Goal: Transaction & Acquisition: Purchase product/service

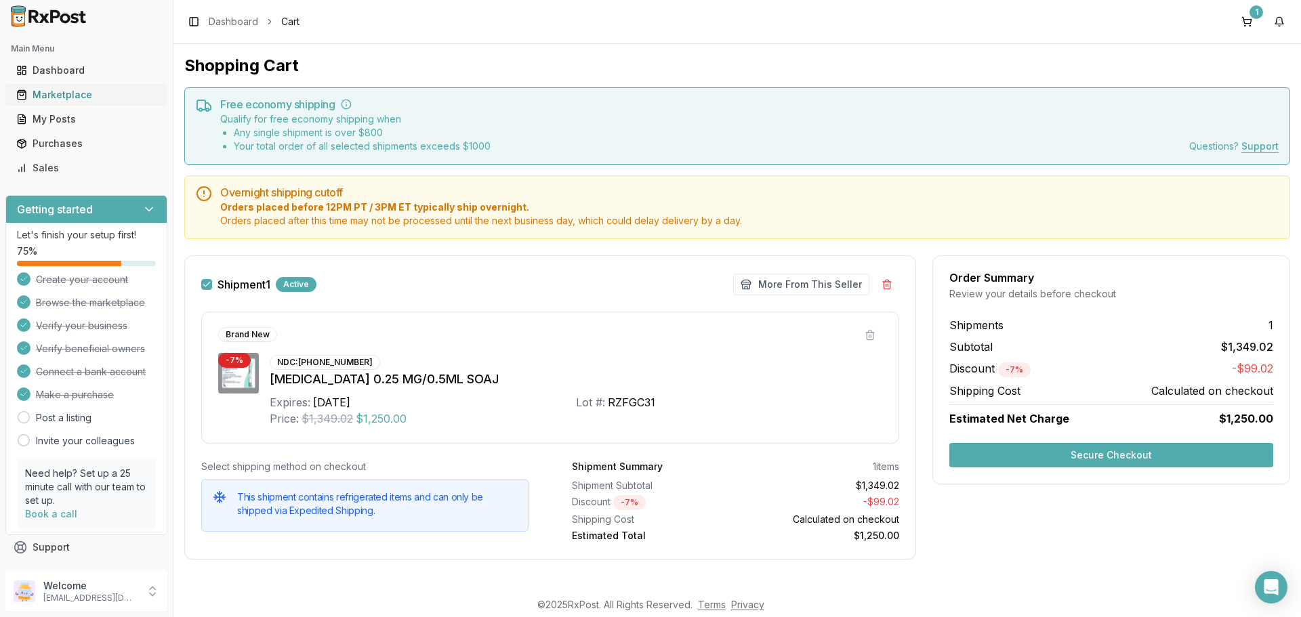
click at [61, 92] on div "Marketplace" at bounding box center [86, 95] width 140 height 14
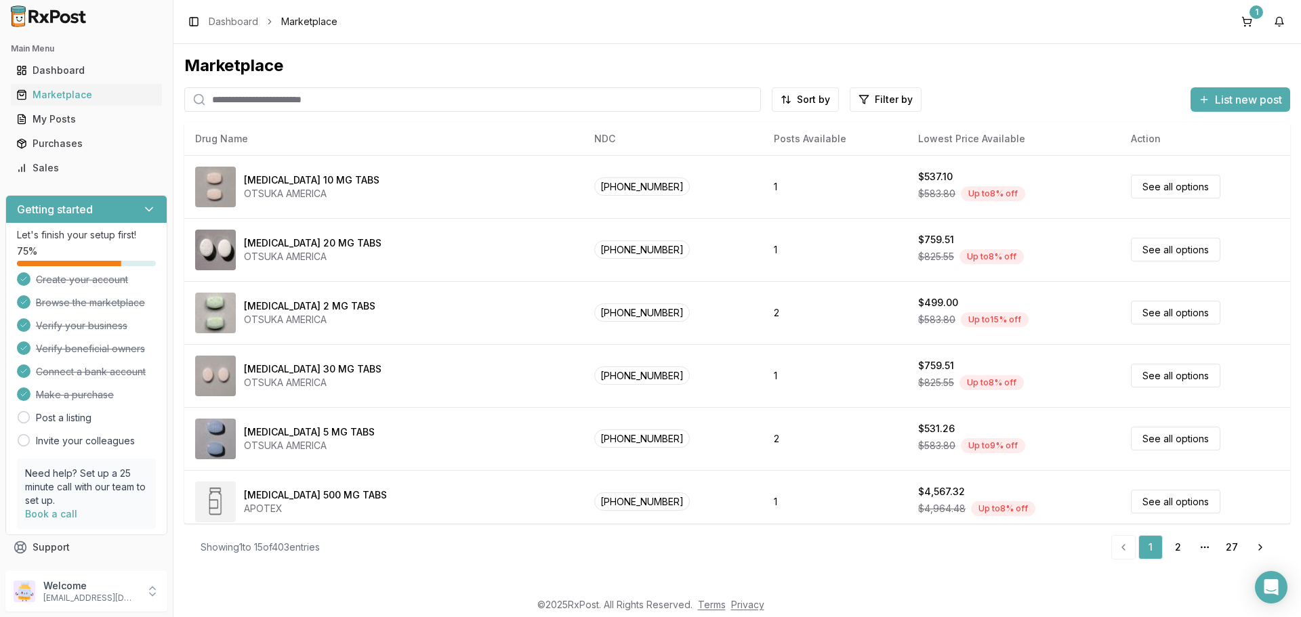
click at [324, 95] on input "search" at bounding box center [472, 99] width 577 height 24
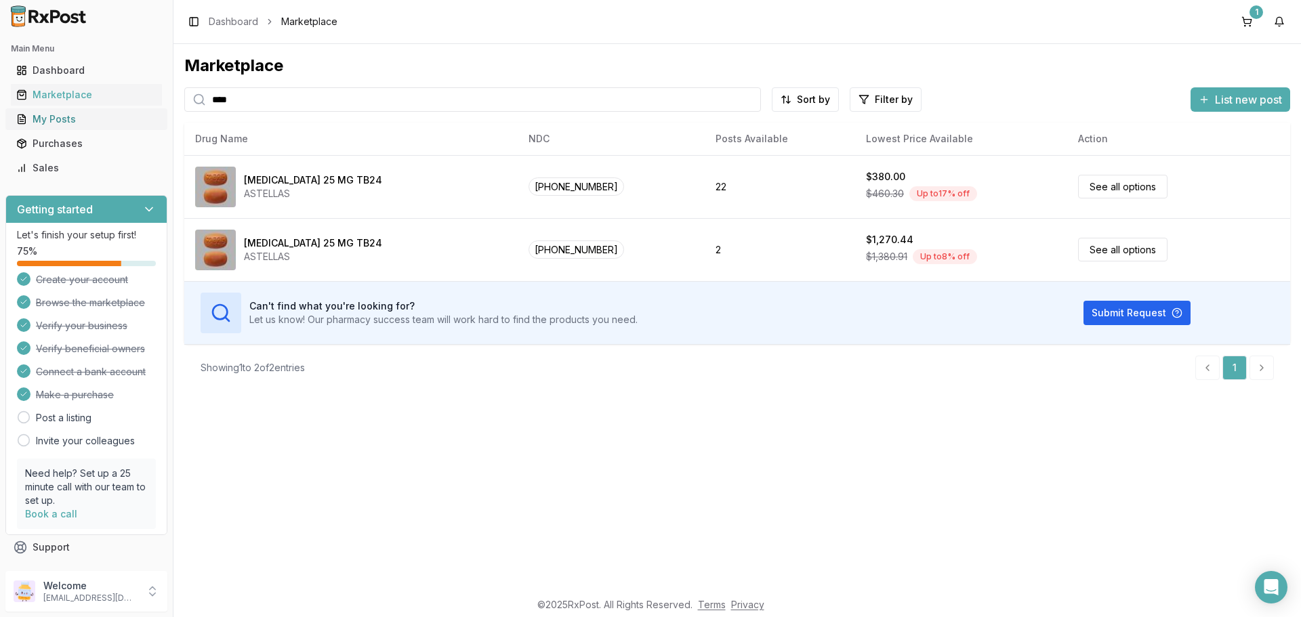
drag, startPoint x: 270, startPoint y: 100, endPoint x: 44, endPoint y: 114, distance: 226.0
click at [45, 114] on div "Main Menu Dashboard Marketplace My Posts Purchases Sales Getting started Let's …" at bounding box center [650, 308] width 1301 height 617
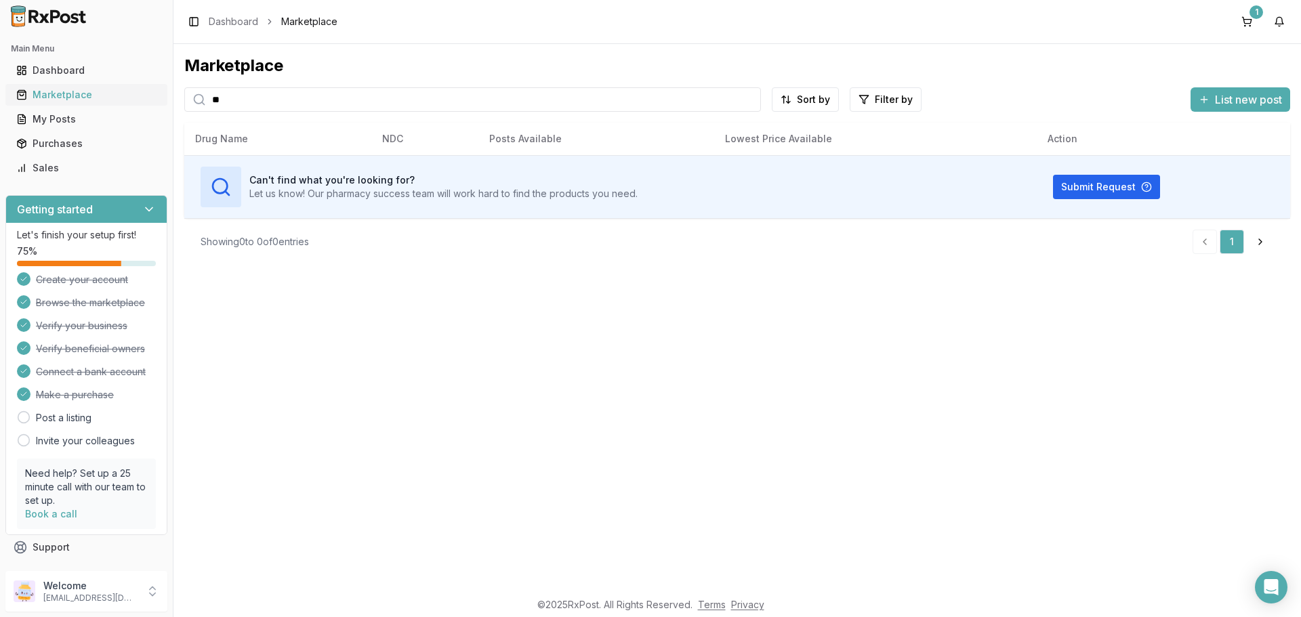
type input "*"
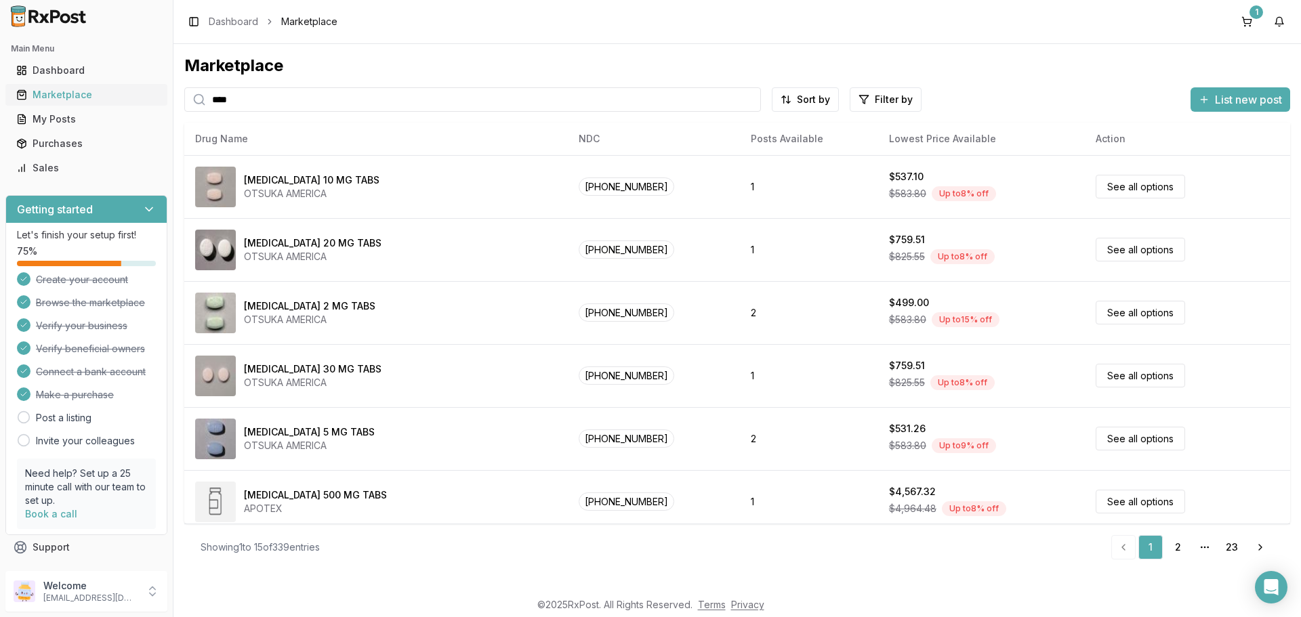
type input "****"
click at [1248, 23] on button "1" at bounding box center [1247, 22] width 22 height 22
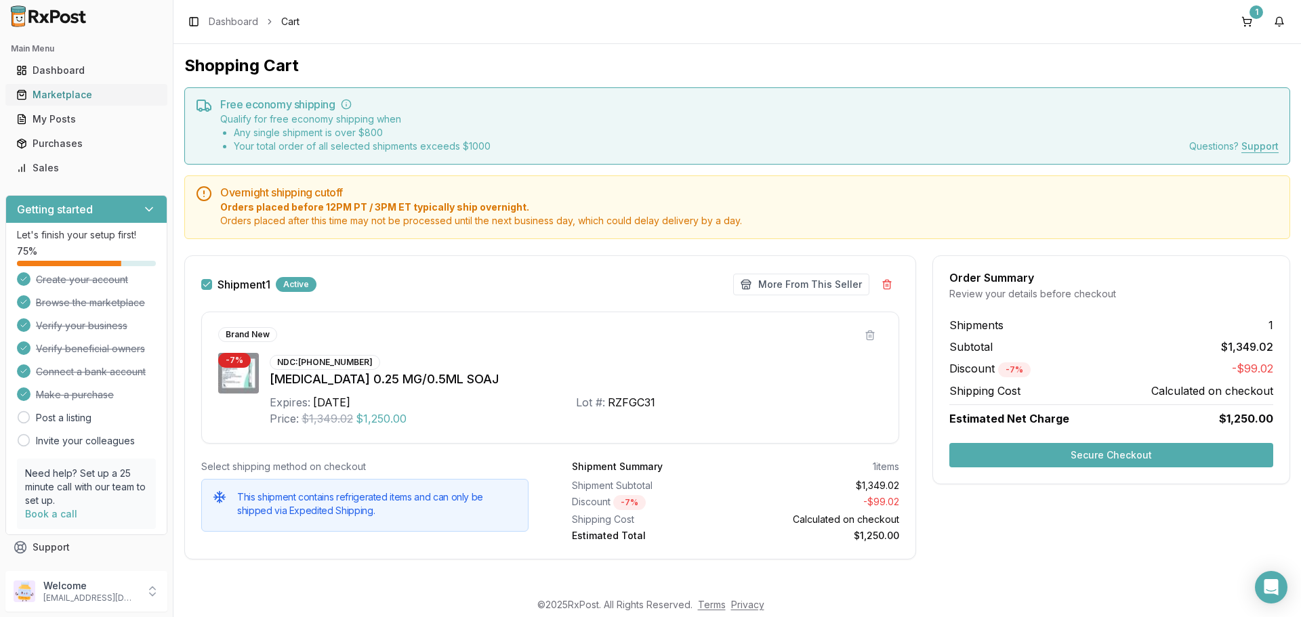
click at [87, 92] on div "Marketplace" at bounding box center [86, 95] width 140 height 14
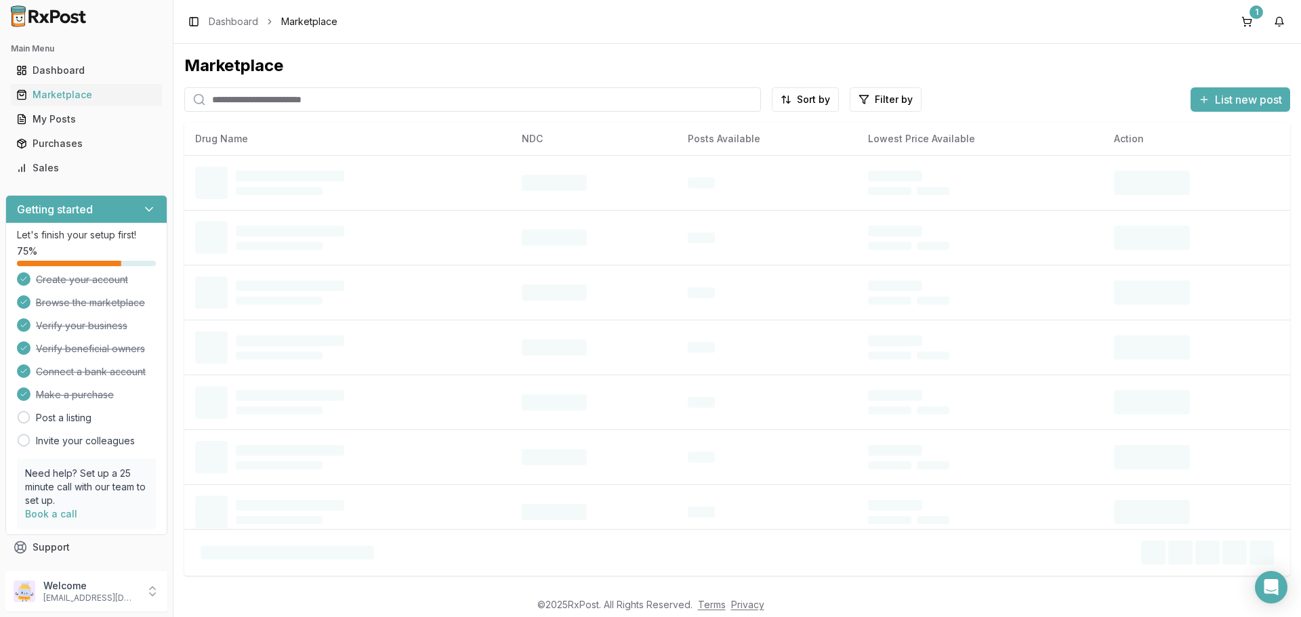
click at [323, 101] on input "search" at bounding box center [472, 99] width 577 height 24
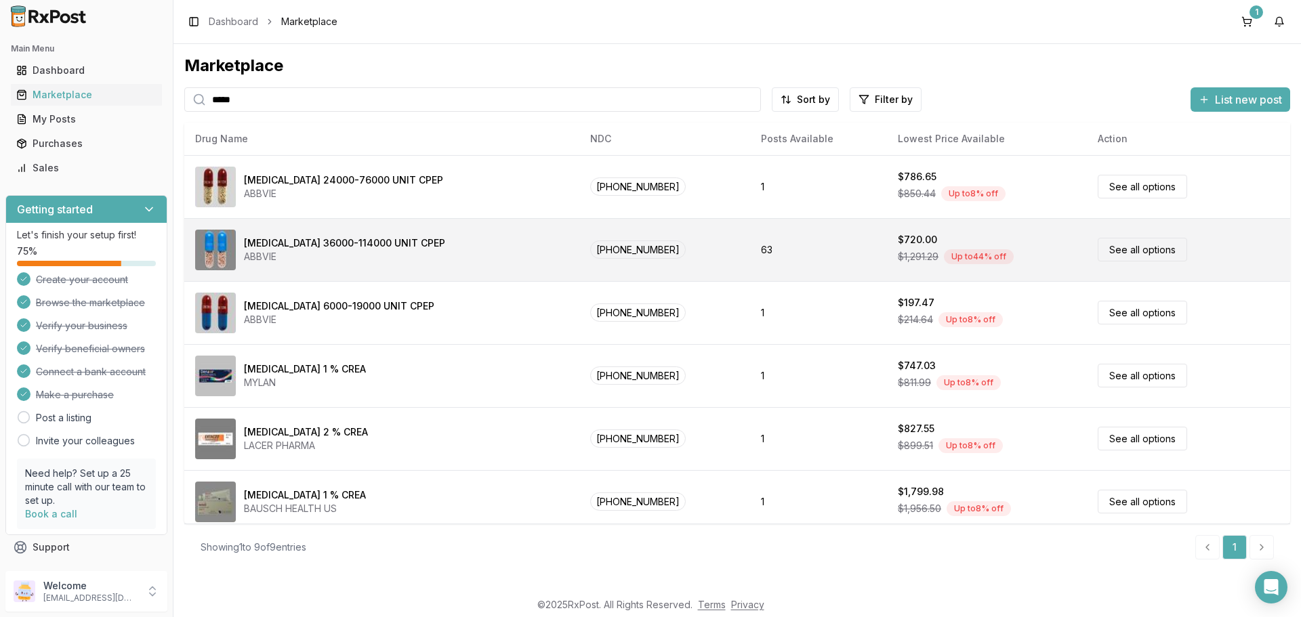
type input "*****"
click at [1106, 248] on link "See all options" at bounding box center [1141, 250] width 89 height 24
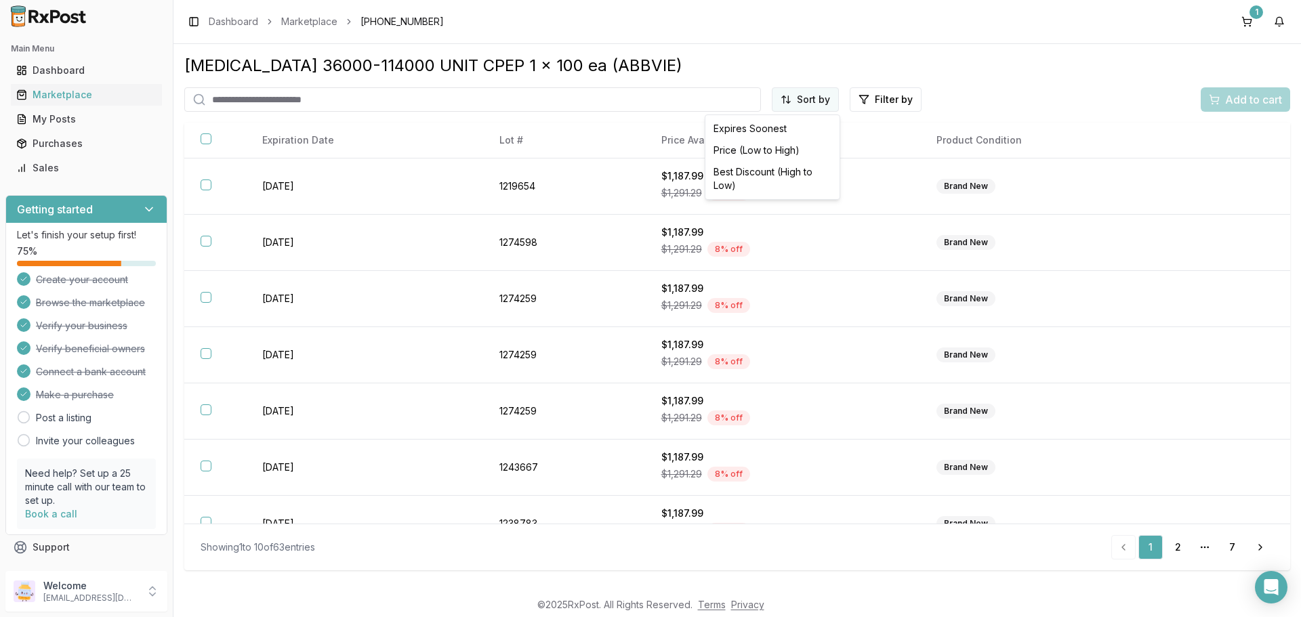
click at [810, 99] on html "Main Menu Dashboard Marketplace My Posts Purchases Sales Getting started Let's …" at bounding box center [650, 308] width 1301 height 617
click at [754, 145] on div "Price (Low to High)" at bounding box center [772, 151] width 129 height 22
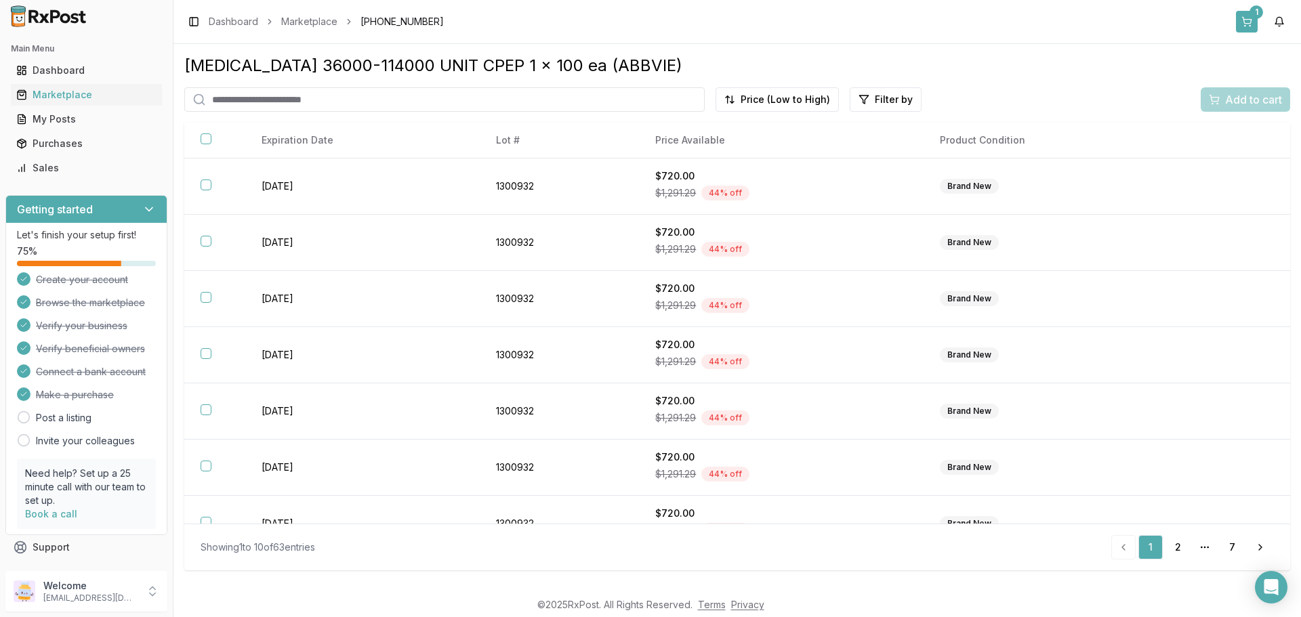
click at [1251, 16] on div "1" at bounding box center [1256, 12] width 14 height 14
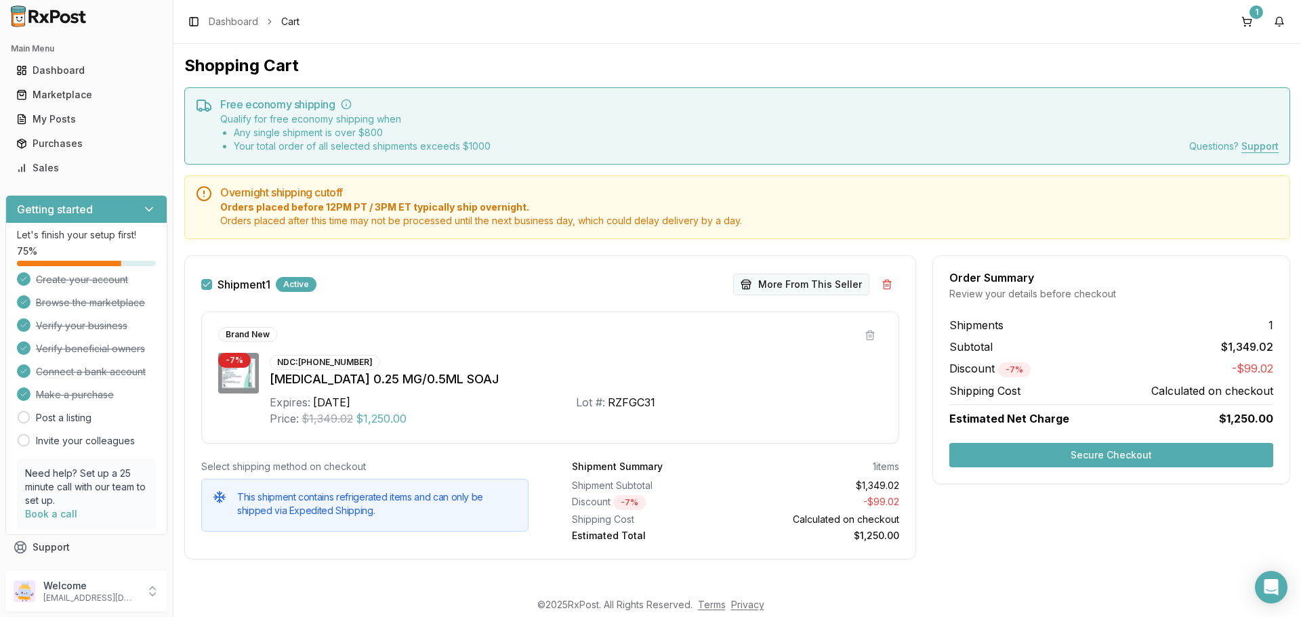
click at [800, 281] on button "More From This Seller" at bounding box center [801, 285] width 136 height 22
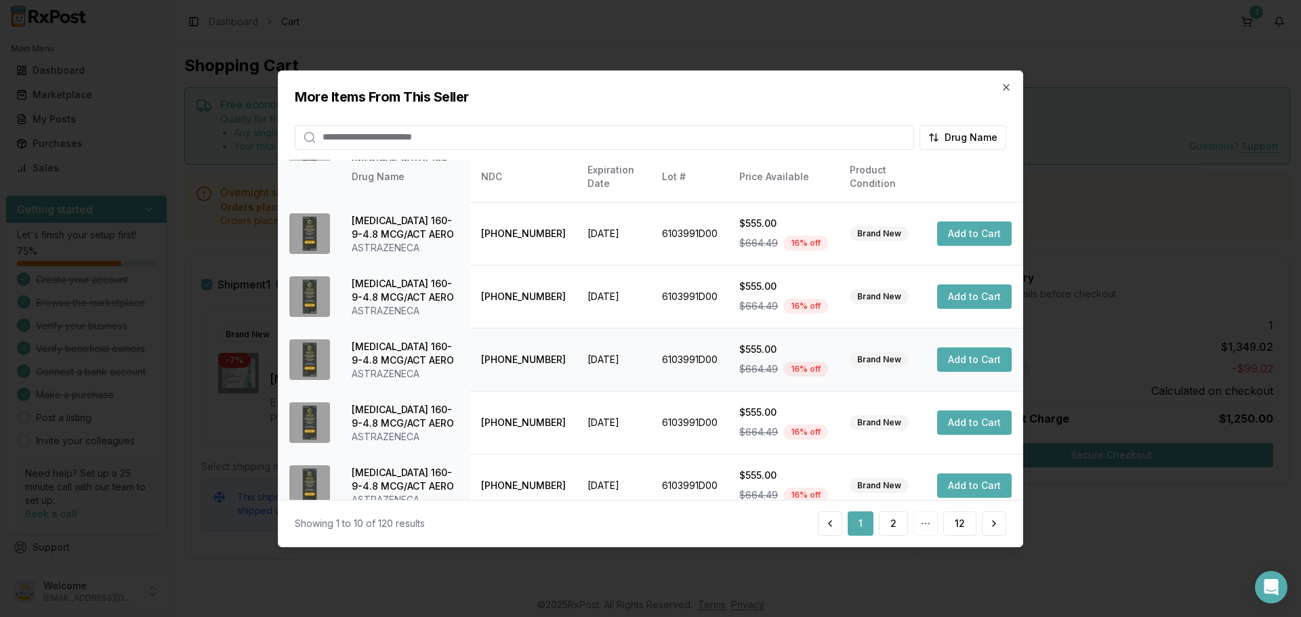
scroll to position [322, 0]
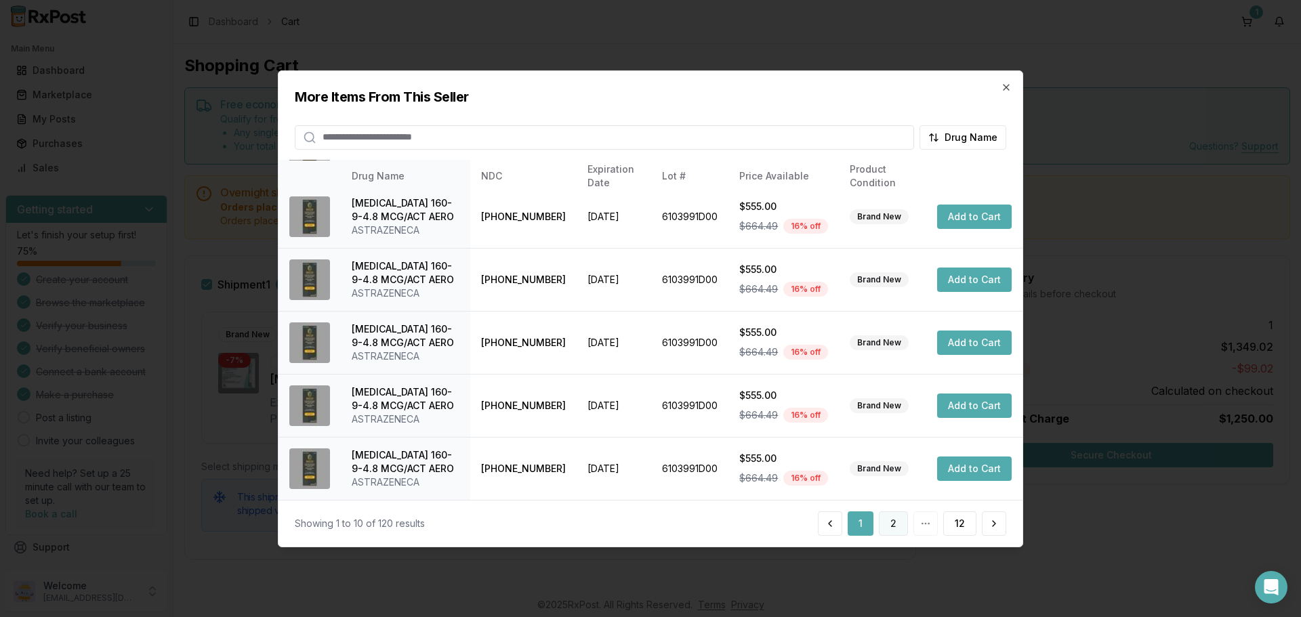
click at [894, 524] on button "2" at bounding box center [893, 523] width 29 height 24
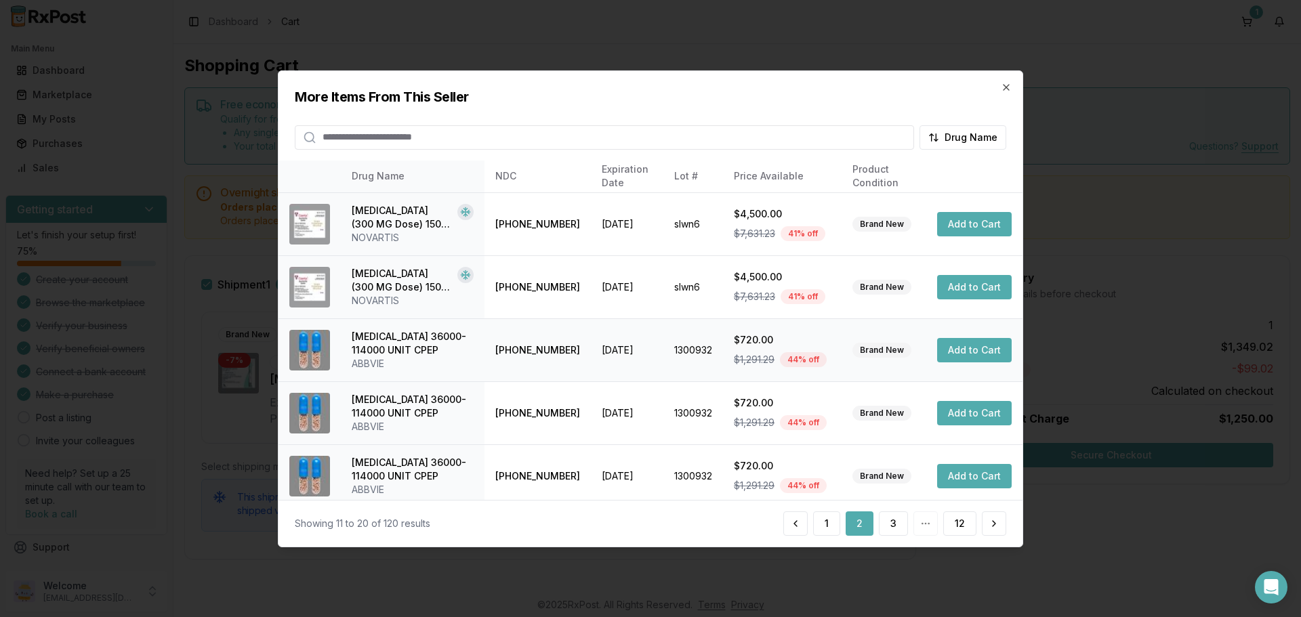
click at [968, 351] on button "Add to Cart" at bounding box center [974, 350] width 75 height 24
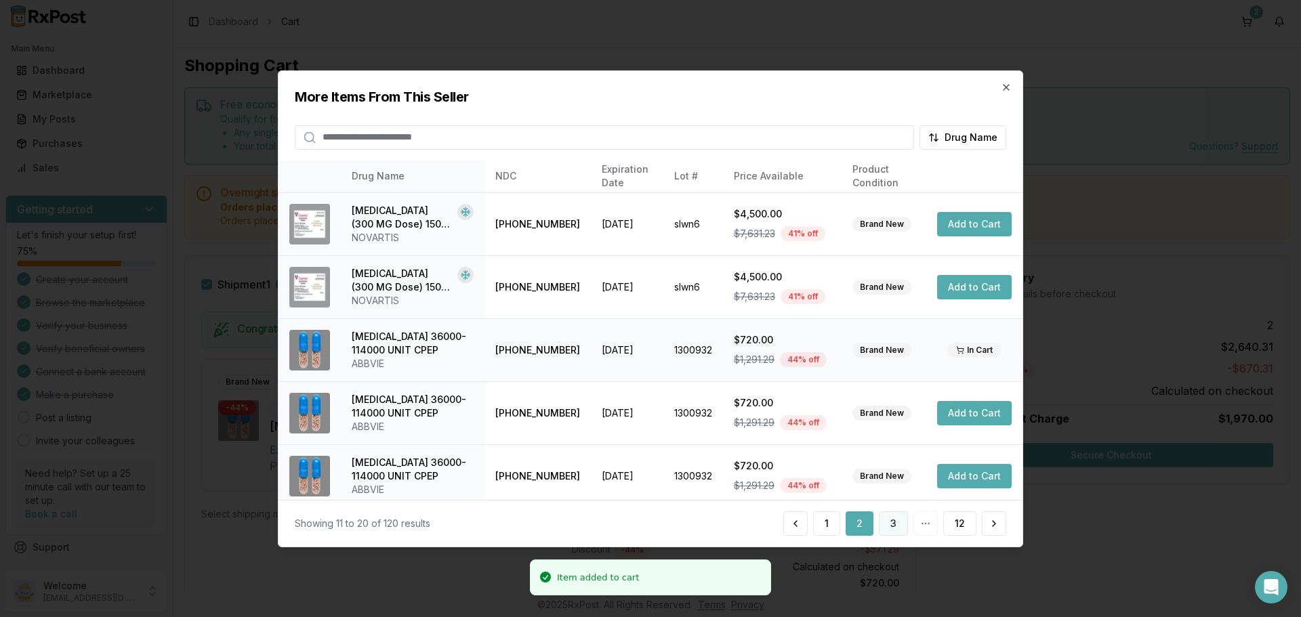
click at [885, 524] on button "3" at bounding box center [893, 523] width 29 height 24
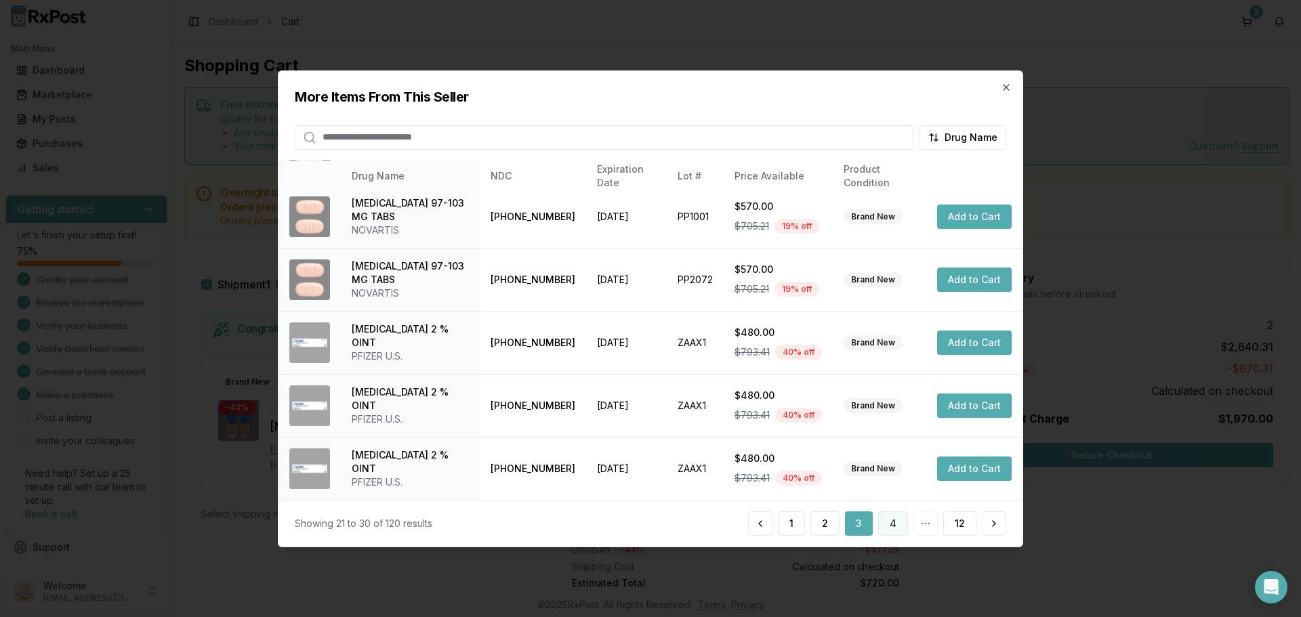
click at [886, 528] on button "4" at bounding box center [893, 523] width 30 height 24
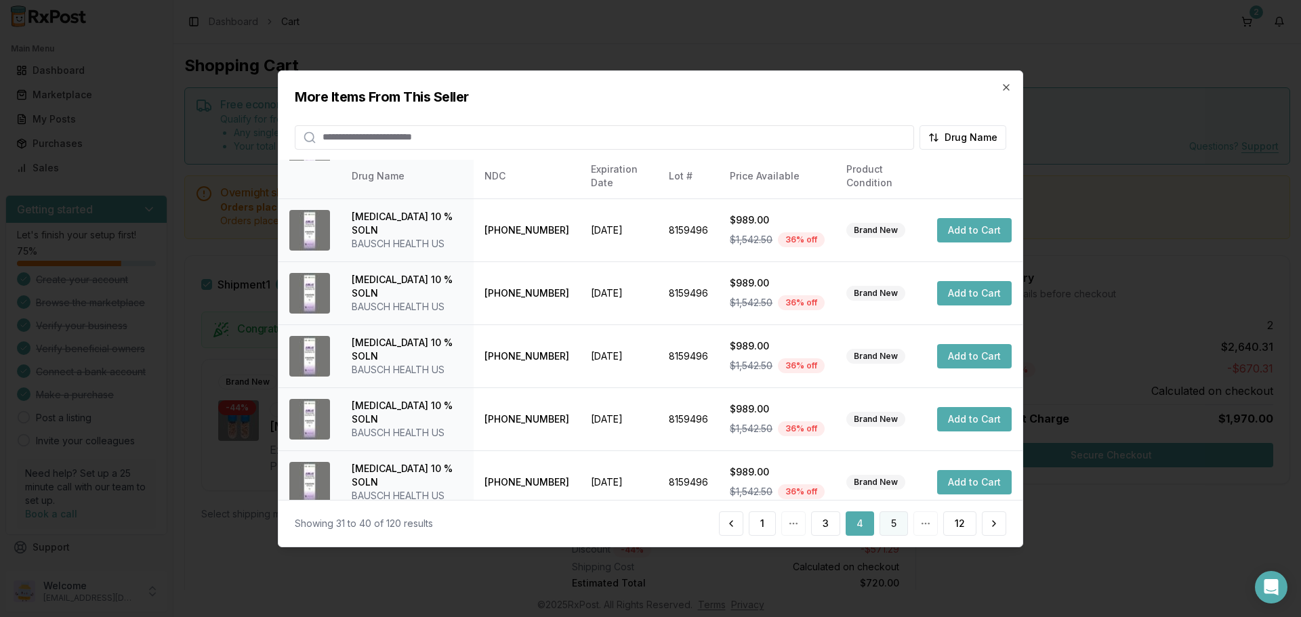
click at [887, 524] on button "5" at bounding box center [893, 523] width 28 height 24
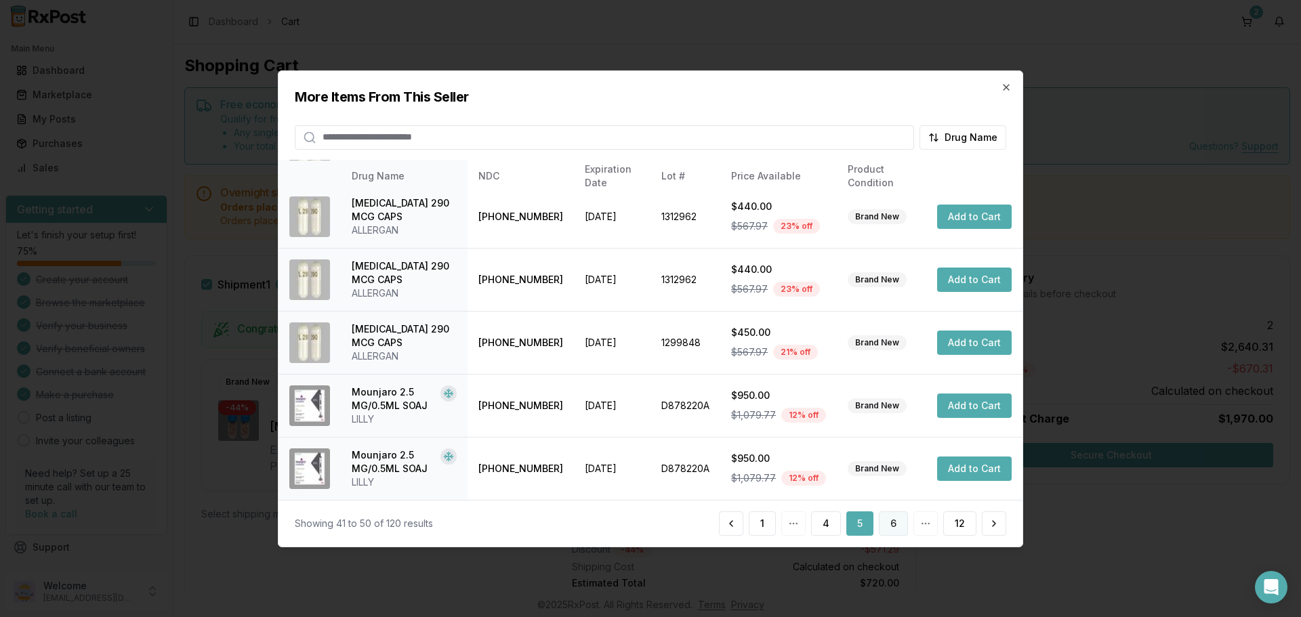
click at [894, 528] on button "6" at bounding box center [893, 523] width 29 height 24
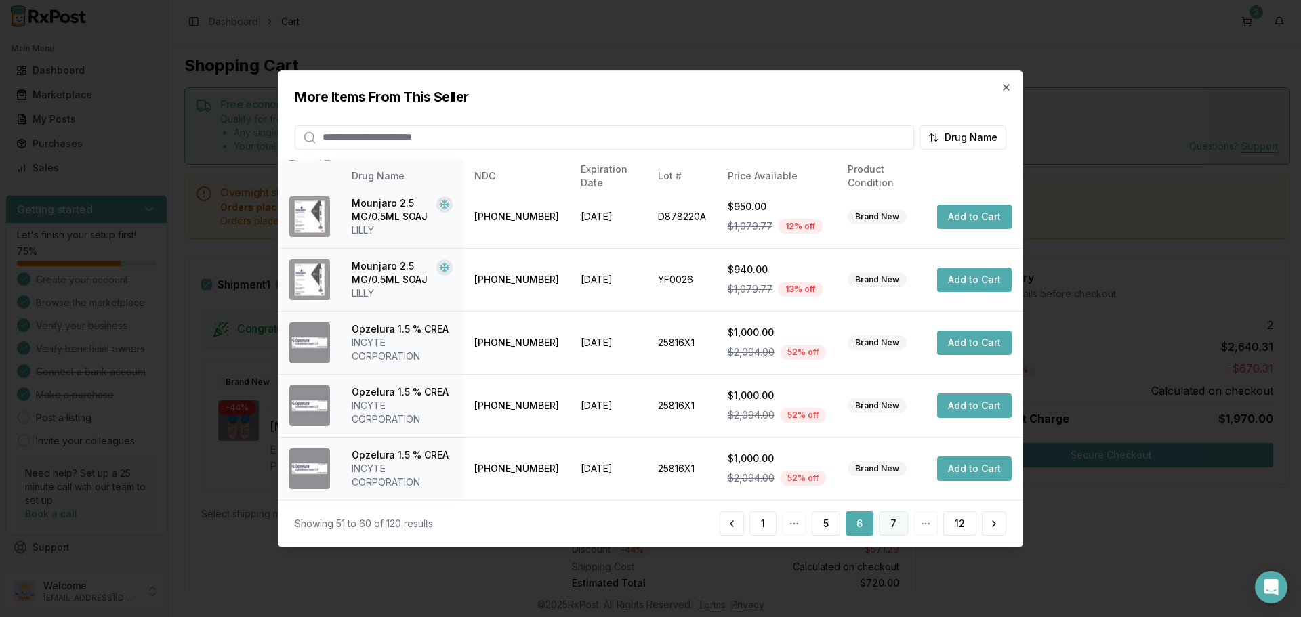
click at [902, 524] on button "7" at bounding box center [893, 523] width 29 height 24
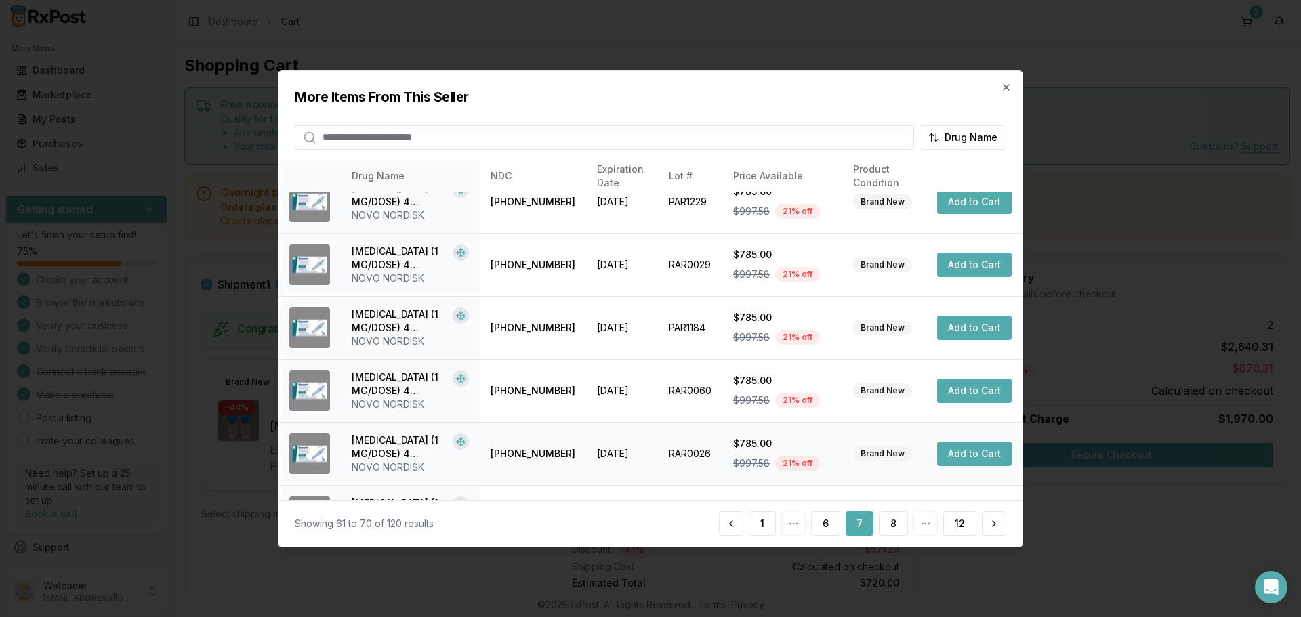
scroll to position [336, 0]
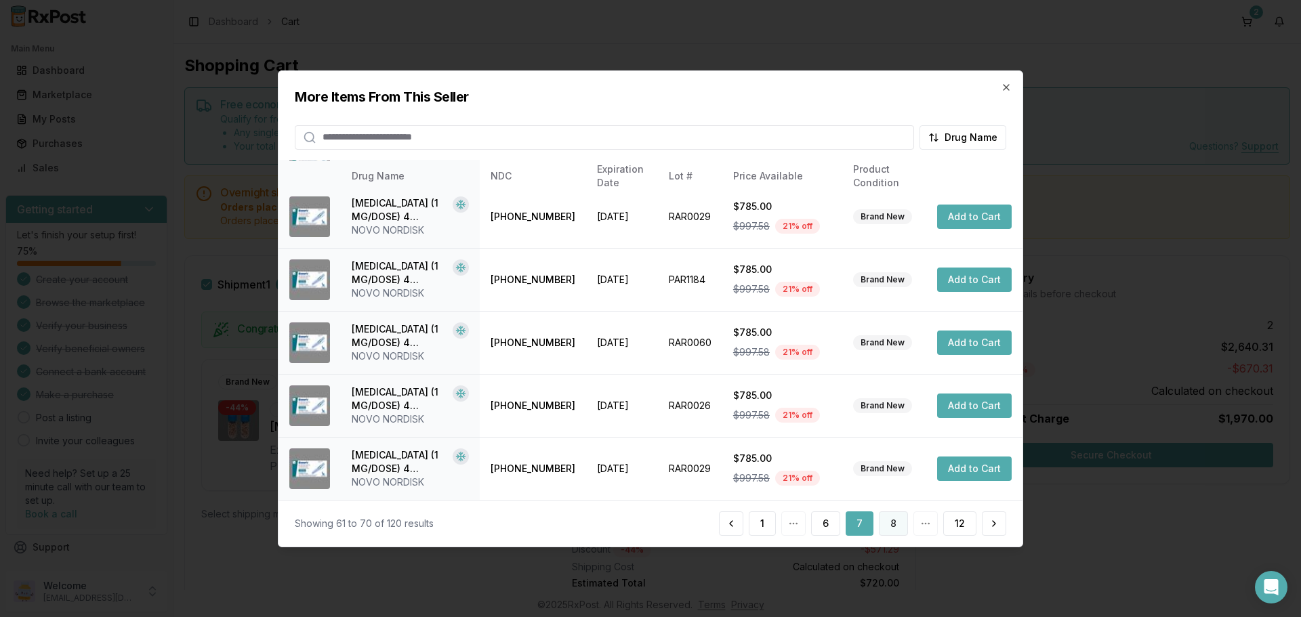
click at [893, 525] on button "8" at bounding box center [893, 523] width 29 height 24
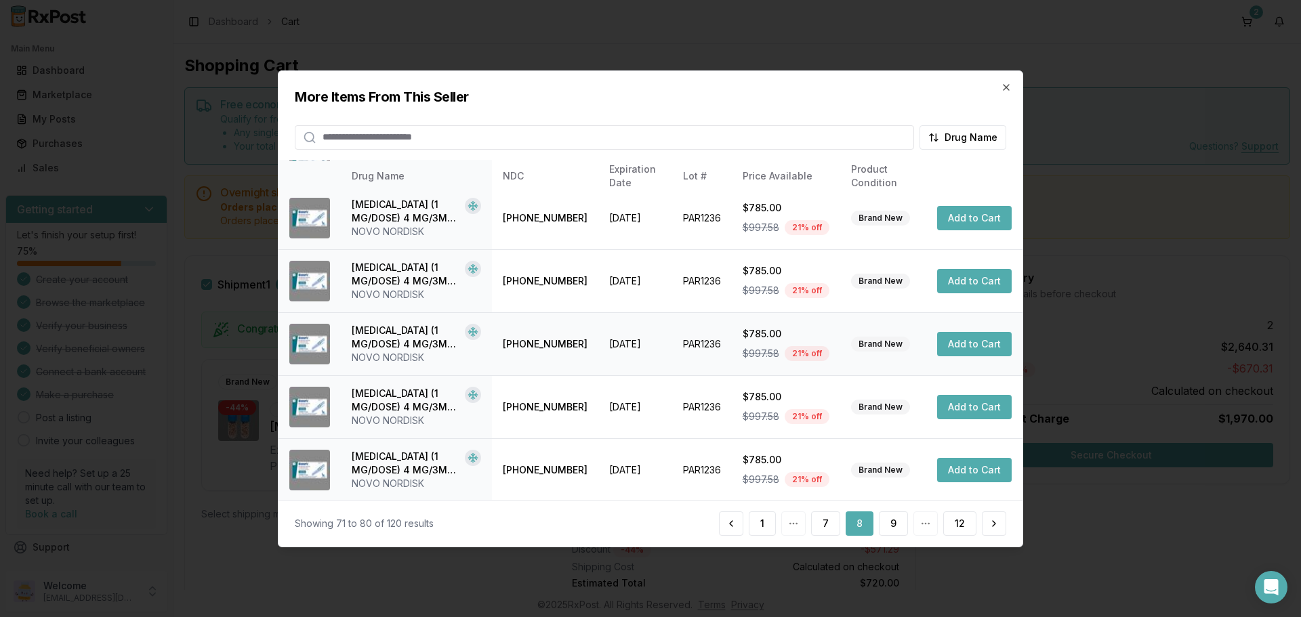
scroll to position [322, 0]
click at [899, 520] on button "9" at bounding box center [893, 523] width 29 height 24
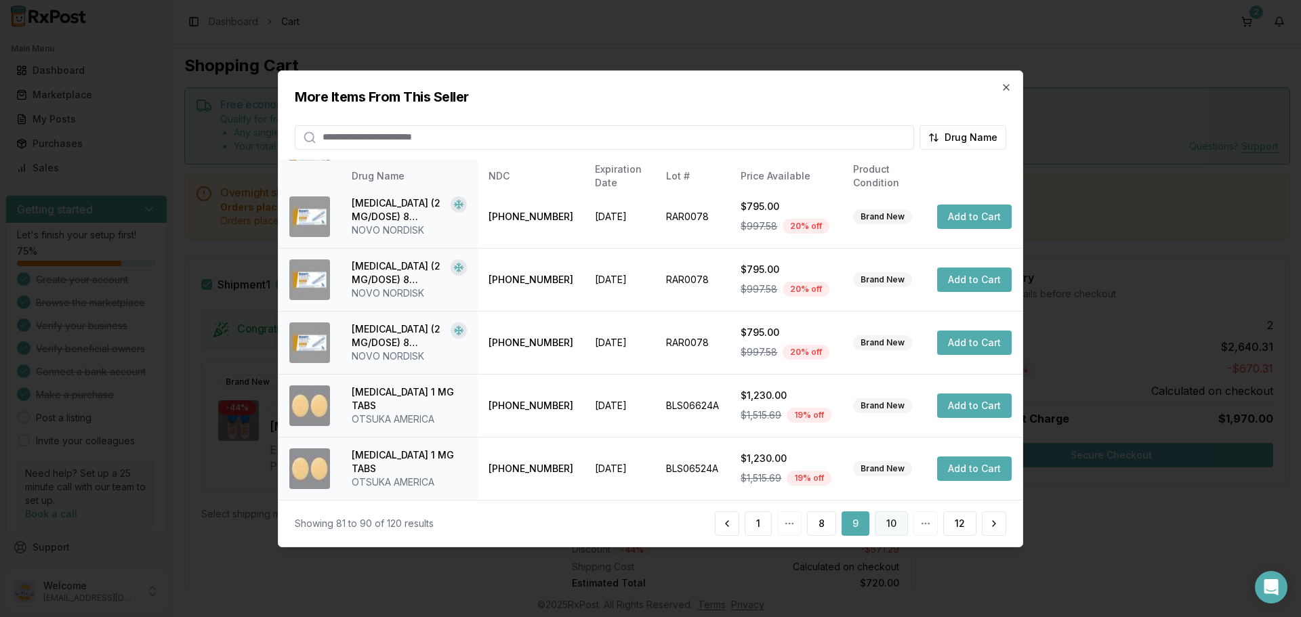
click at [887, 524] on button "10" at bounding box center [891, 523] width 33 height 24
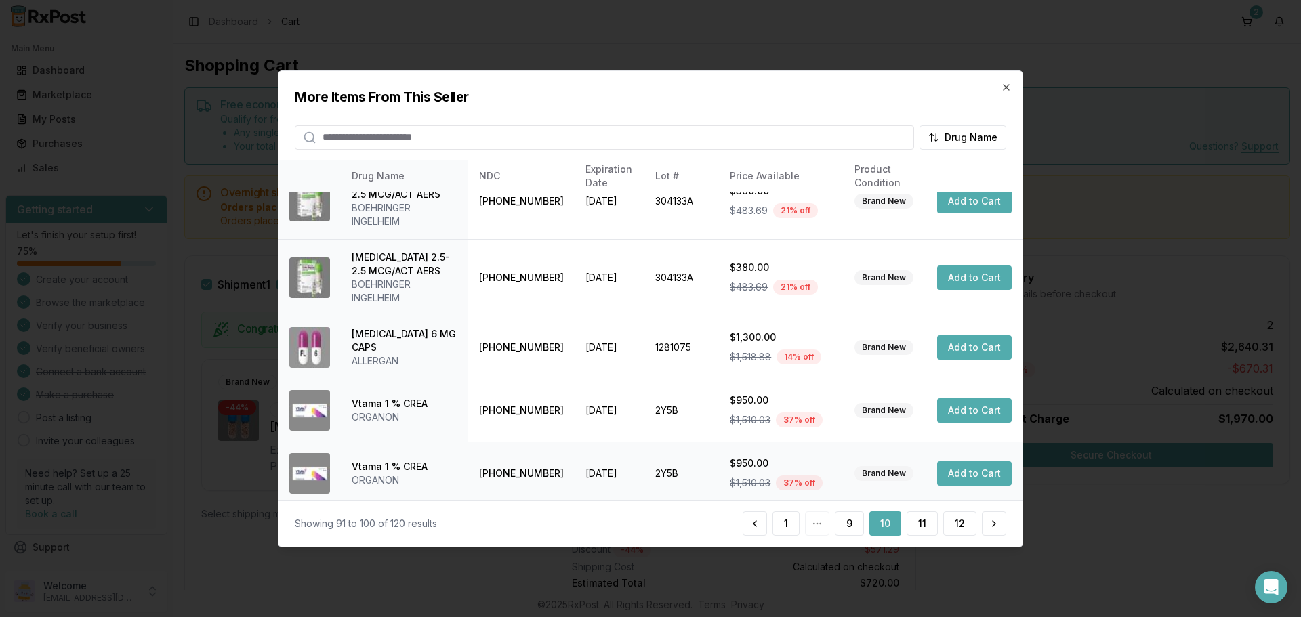
scroll to position [350, 0]
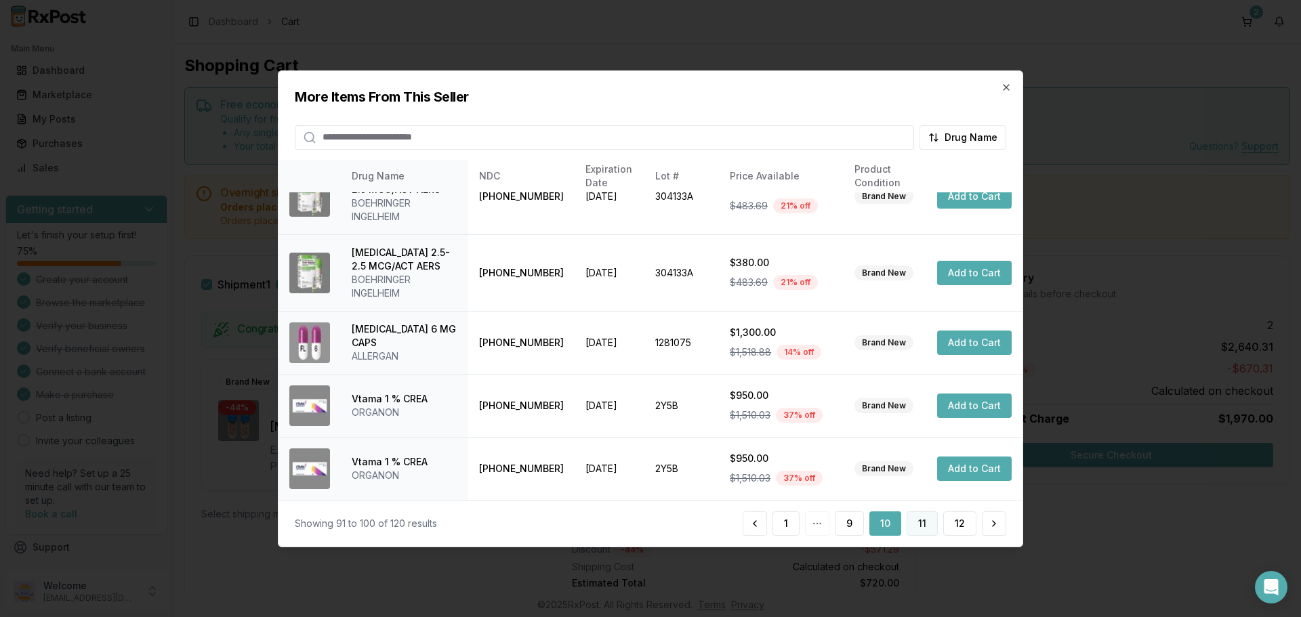
click at [914, 525] on button "11" at bounding box center [921, 523] width 31 height 24
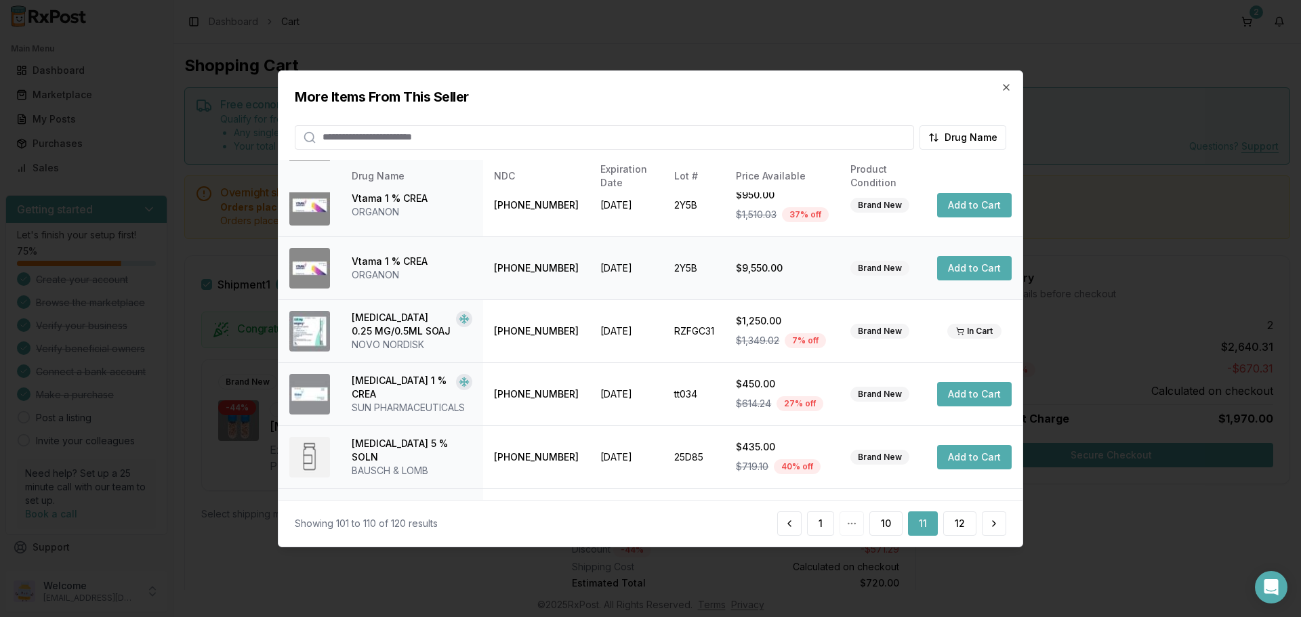
scroll to position [325, 0]
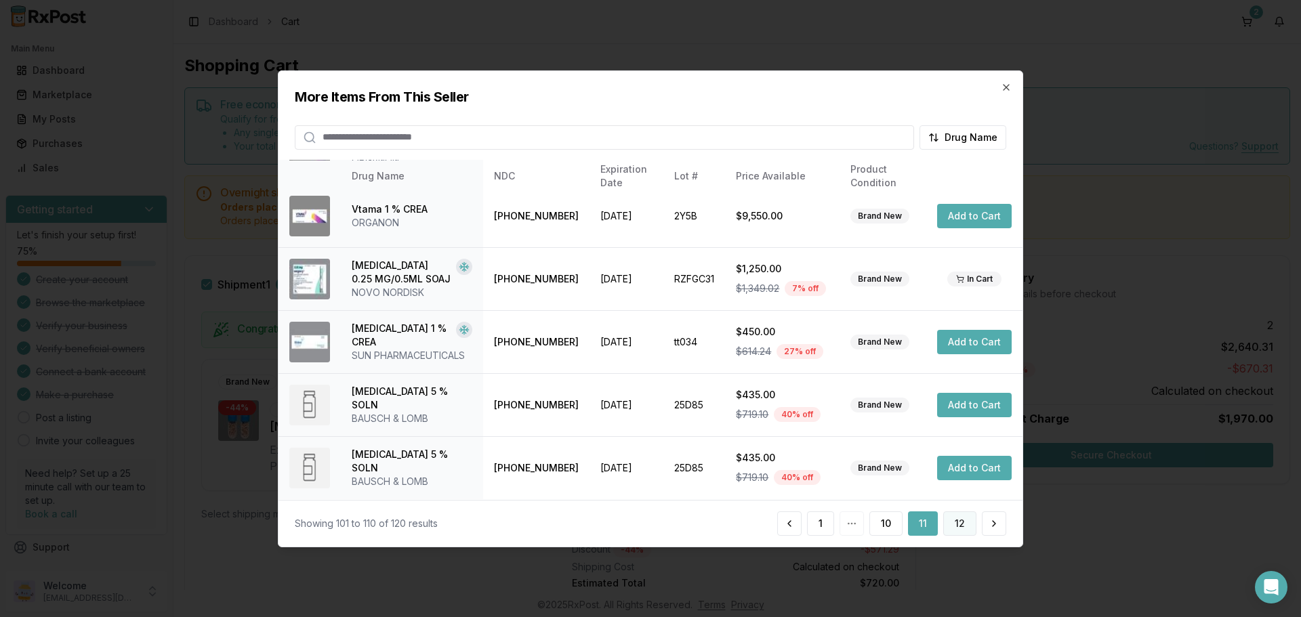
click at [961, 528] on button "12" at bounding box center [959, 523] width 33 height 24
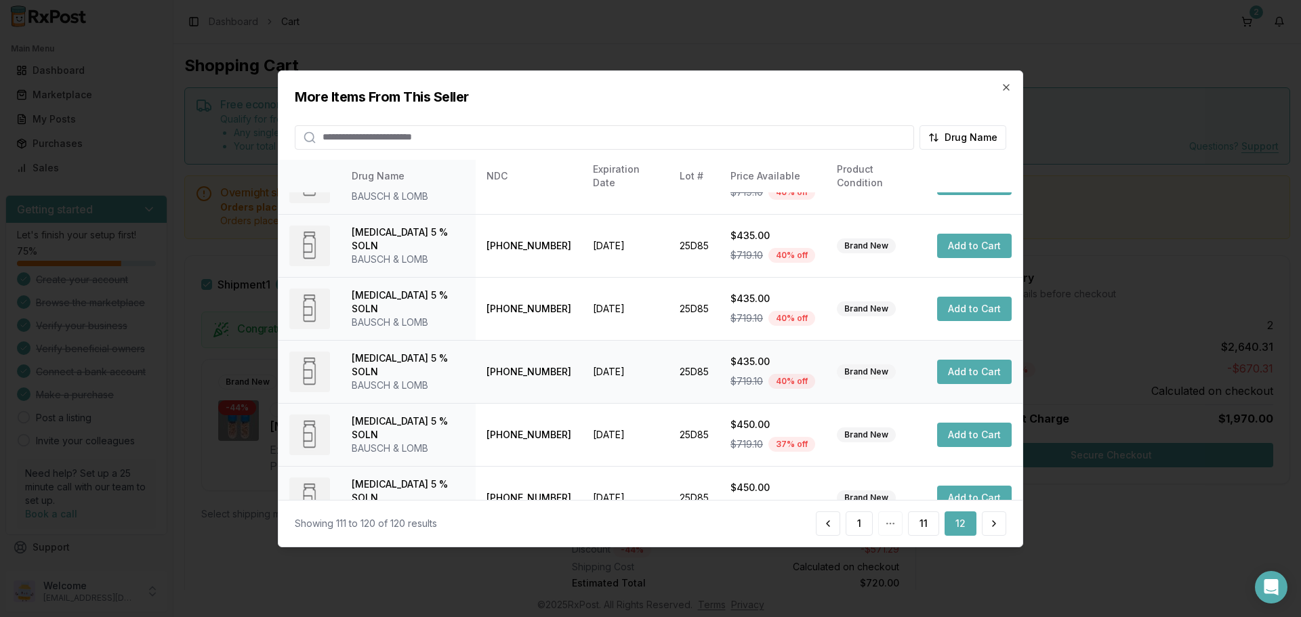
scroll to position [203, 0]
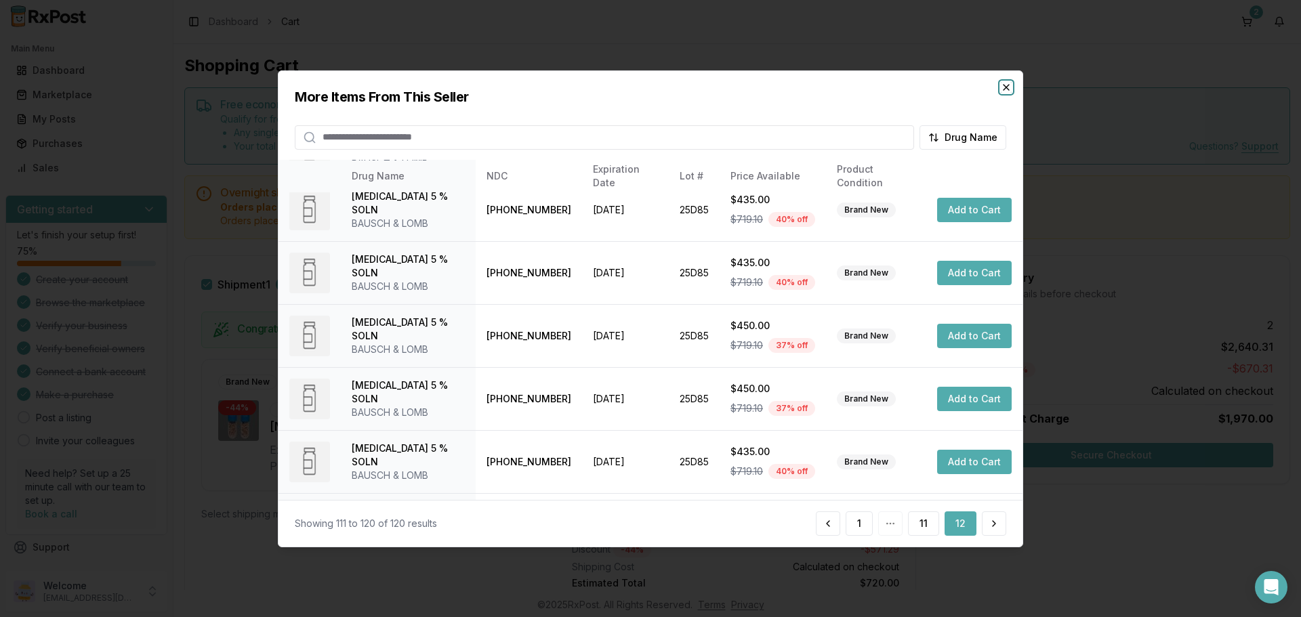
click at [1004, 91] on icon "button" at bounding box center [1006, 86] width 11 height 11
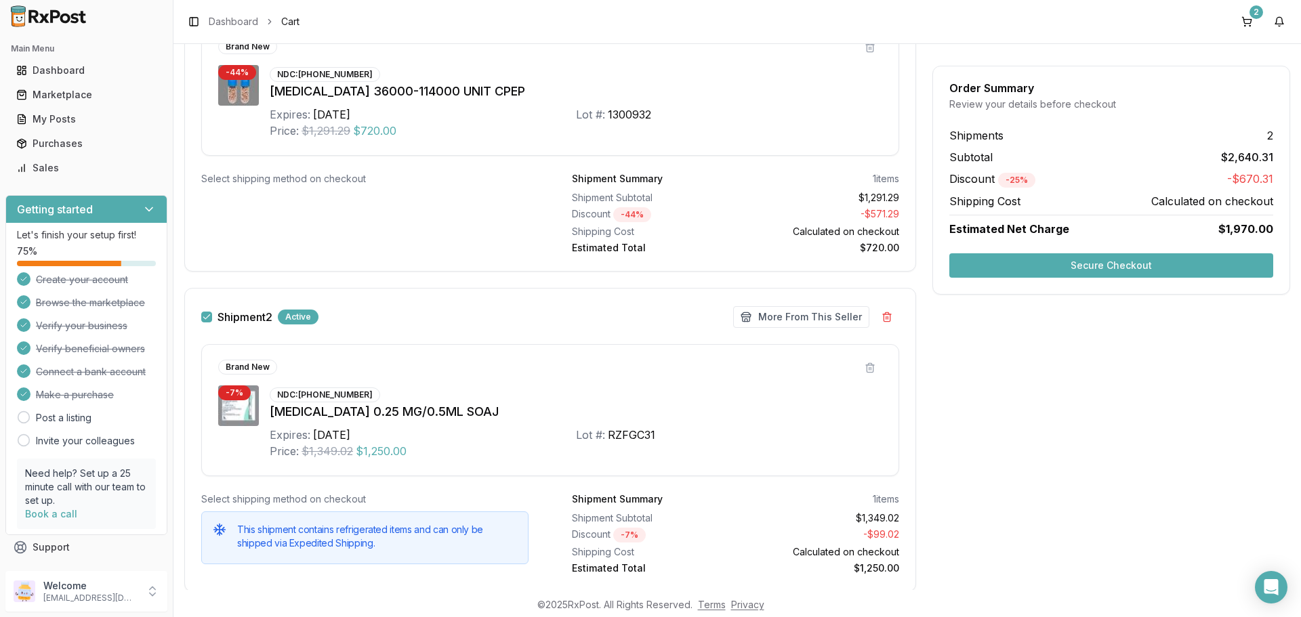
scroll to position [375, 0]
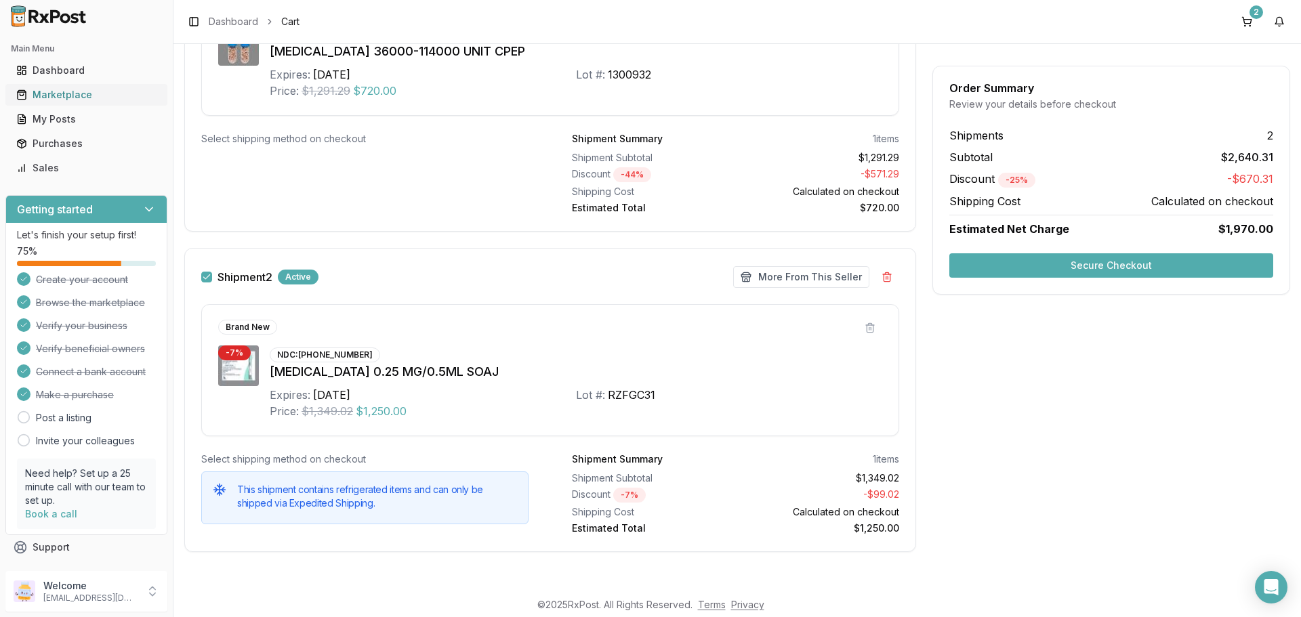
click at [94, 97] on div "Marketplace" at bounding box center [86, 95] width 140 height 14
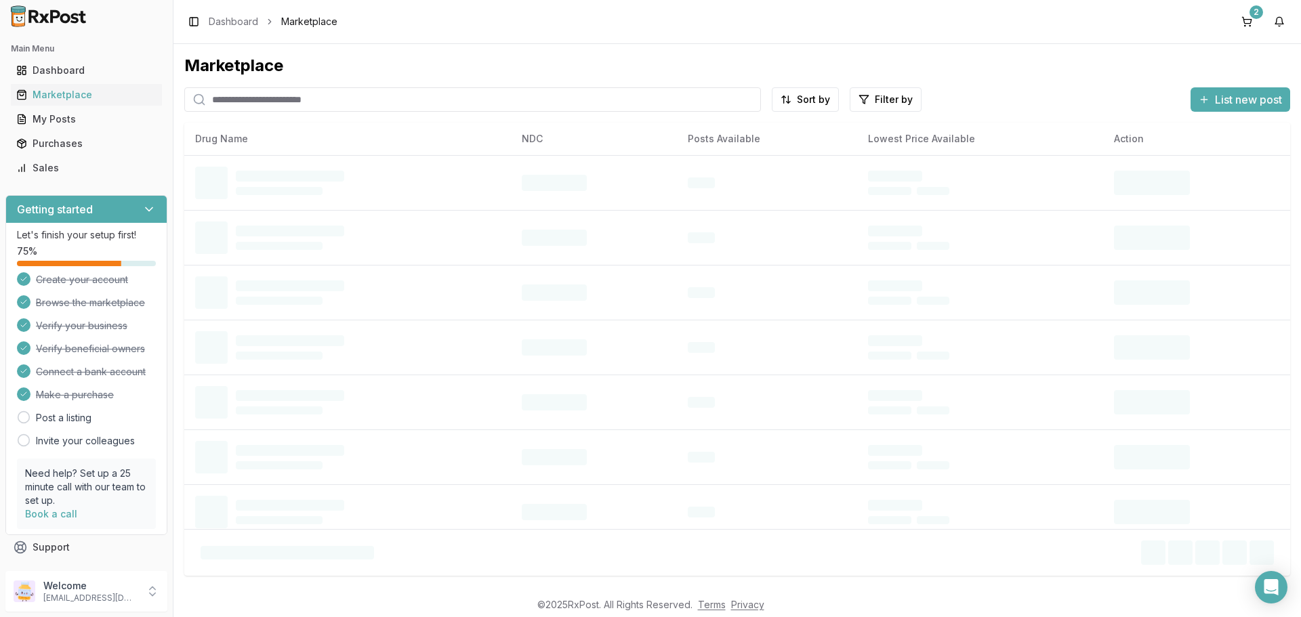
click at [381, 105] on input "search" at bounding box center [472, 99] width 577 height 24
type input "*******"
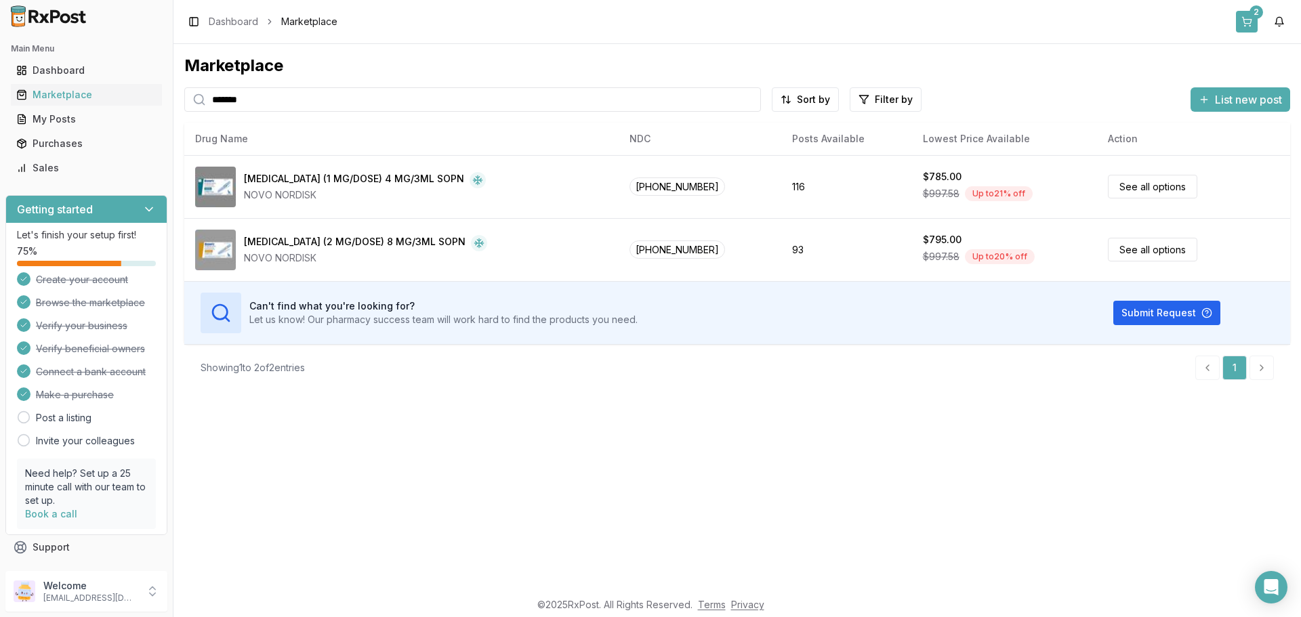
click at [1243, 22] on button "2" at bounding box center [1247, 22] width 22 height 22
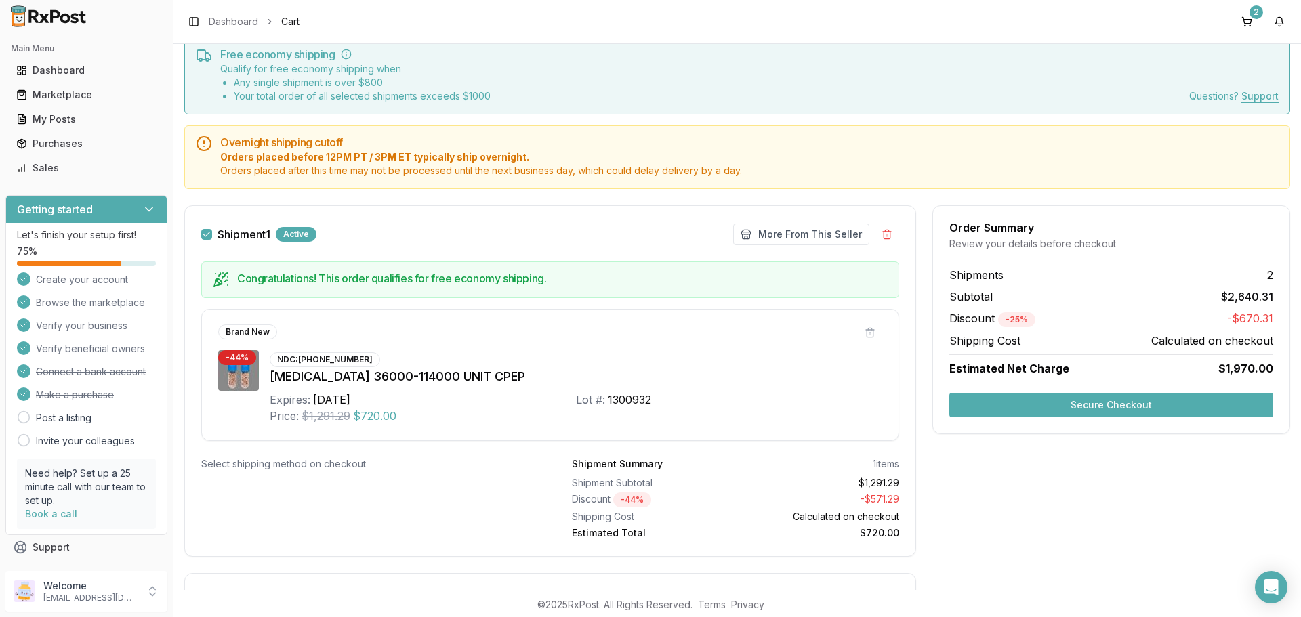
scroll to position [271, 0]
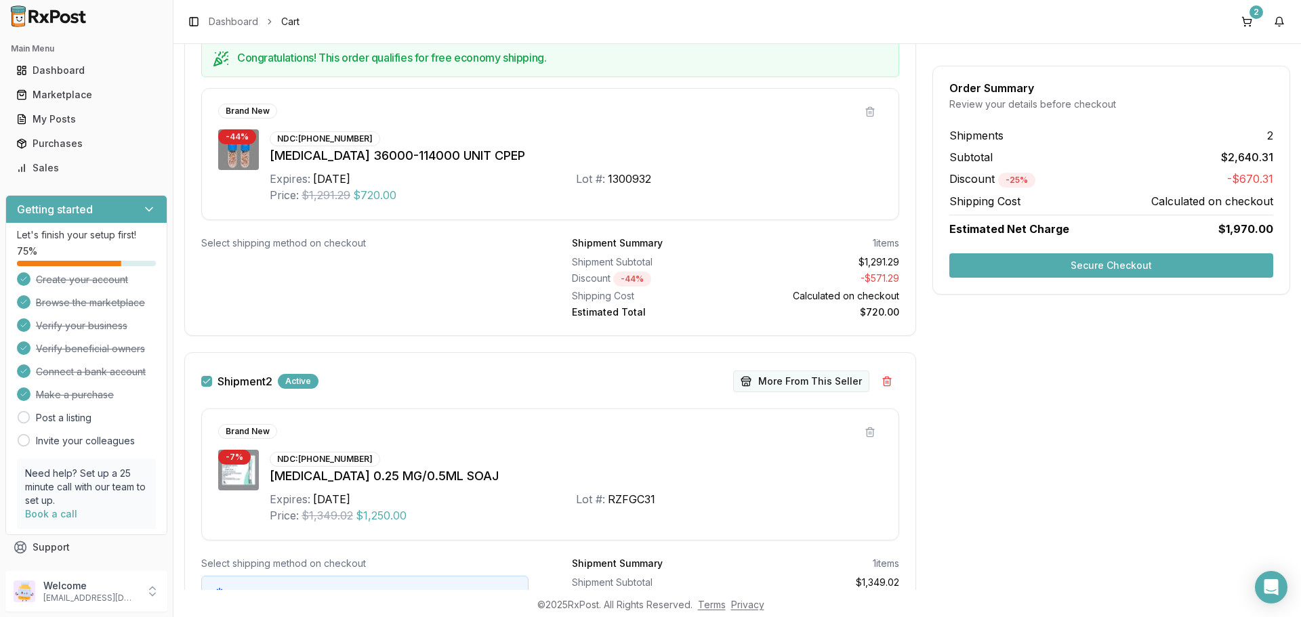
click at [781, 388] on button "More From This Seller" at bounding box center [801, 382] width 136 height 22
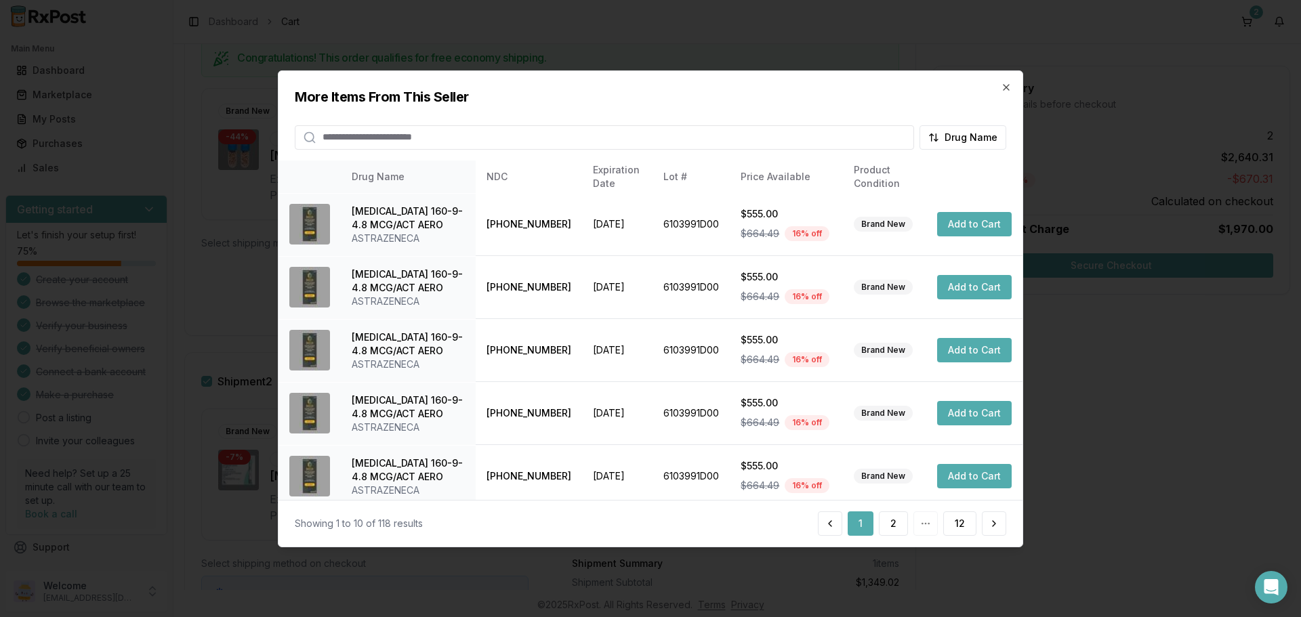
click at [657, 133] on input "search" at bounding box center [604, 137] width 619 height 24
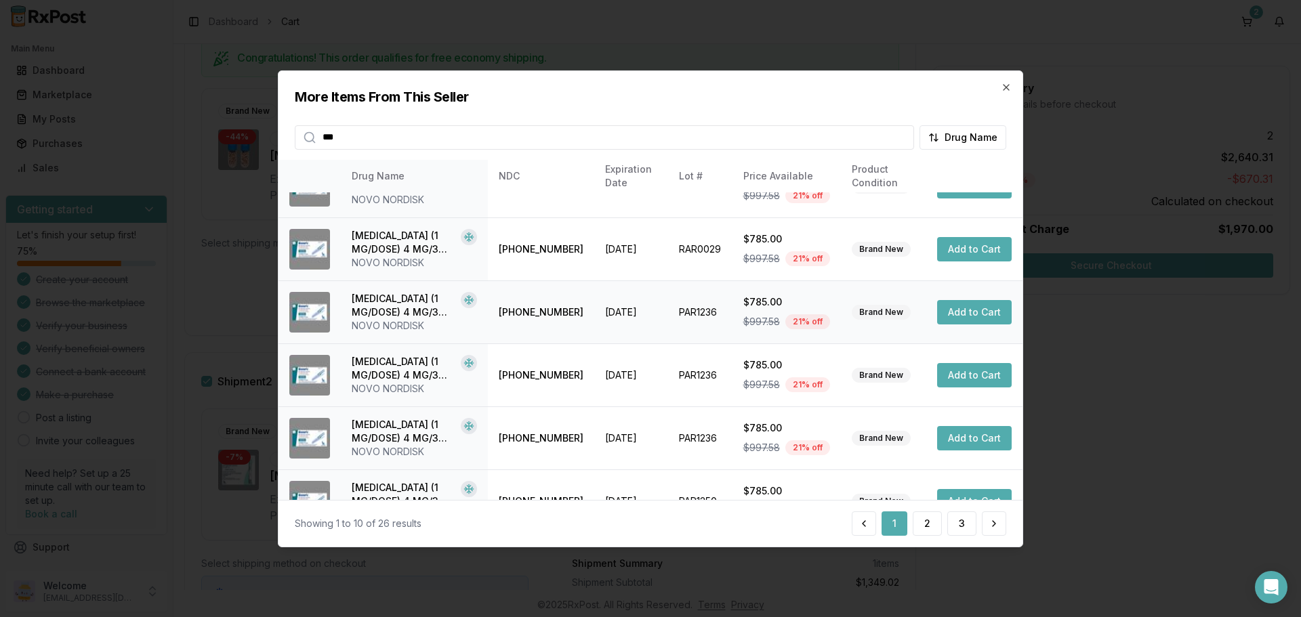
scroll to position [322, 0]
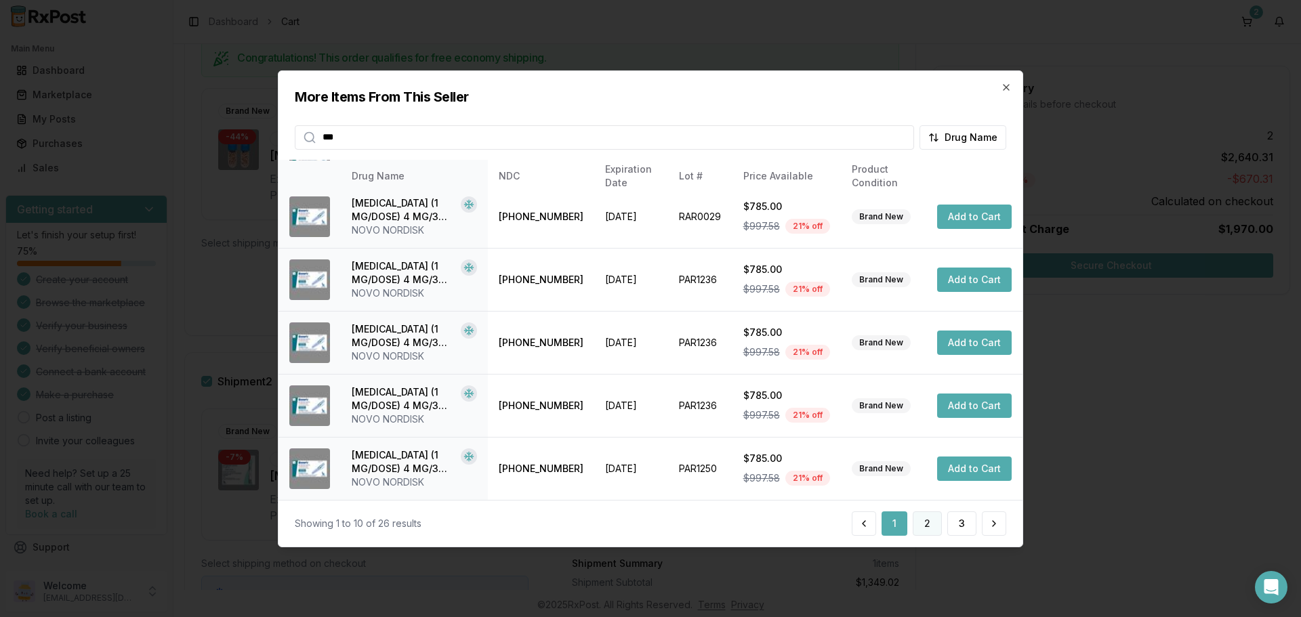
type input "***"
click at [929, 531] on button "2" at bounding box center [927, 523] width 29 height 24
click at [958, 470] on button "Add to Cart" at bounding box center [974, 469] width 75 height 24
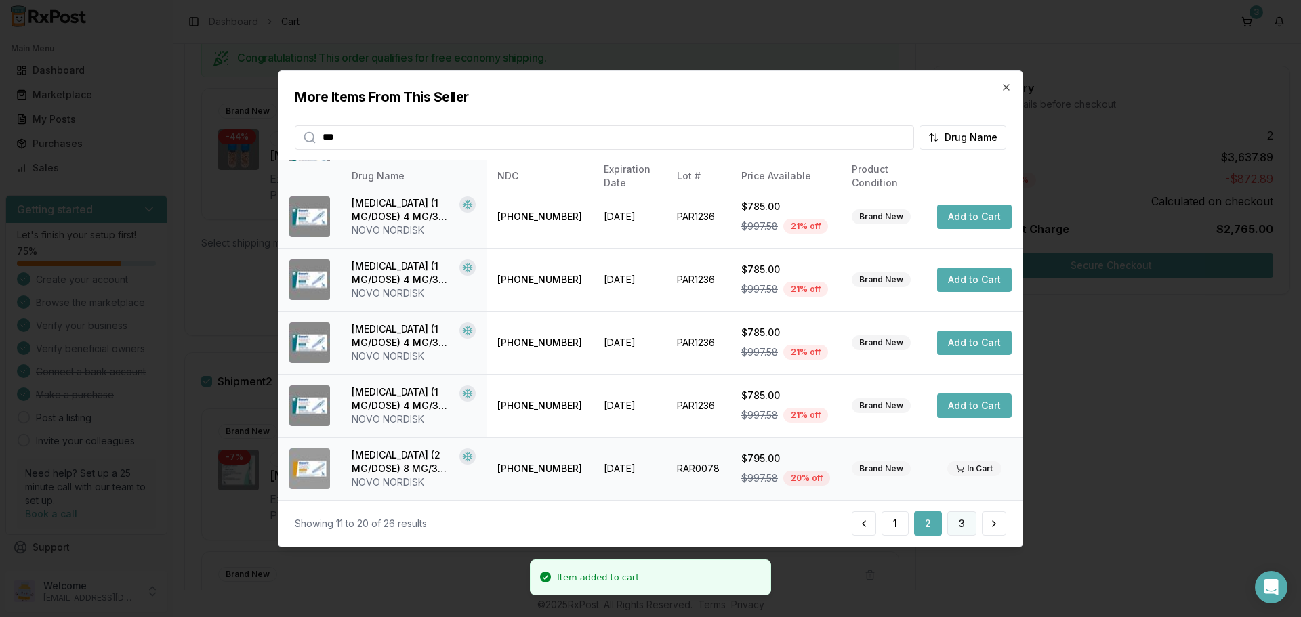
click at [952, 522] on button "3" at bounding box center [961, 523] width 29 height 24
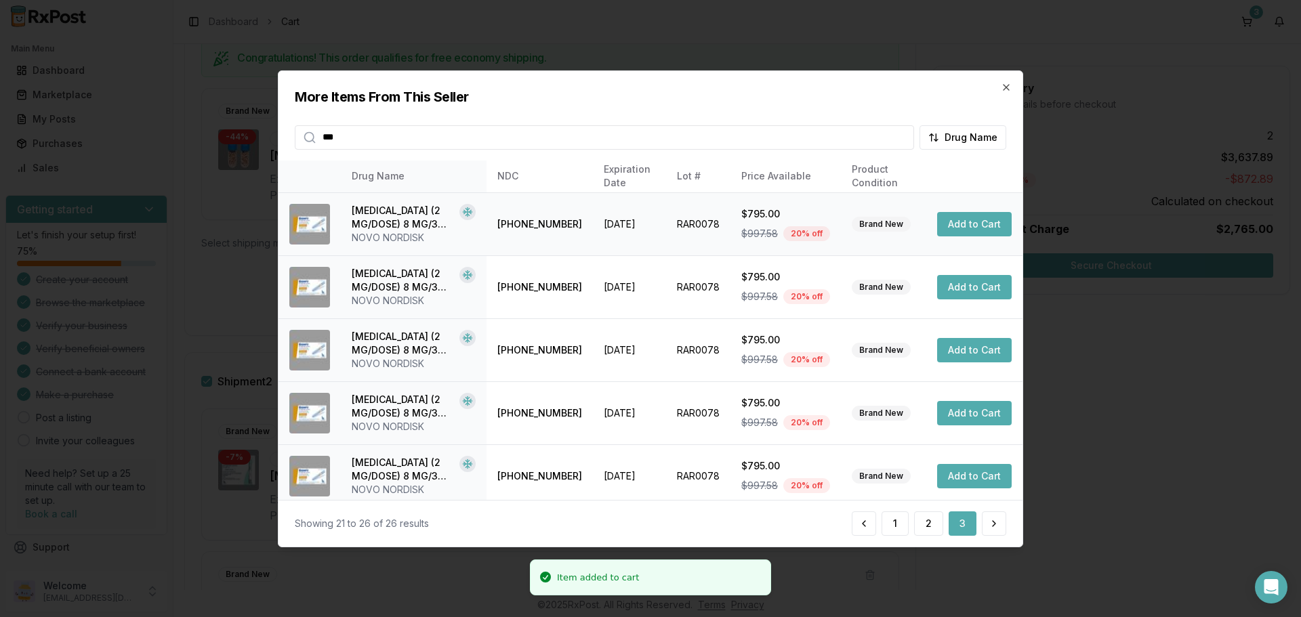
click at [963, 226] on button "Add to Cart" at bounding box center [974, 224] width 75 height 24
click at [999, 84] on div "More Items From This Seller *** Drug Name" at bounding box center [650, 109] width 744 height 79
click at [1011, 88] on div "More Items From This Seller *** Drug Name" at bounding box center [650, 109] width 744 height 79
click at [1004, 85] on icon "button" at bounding box center [1005, 86] width 5 height 5
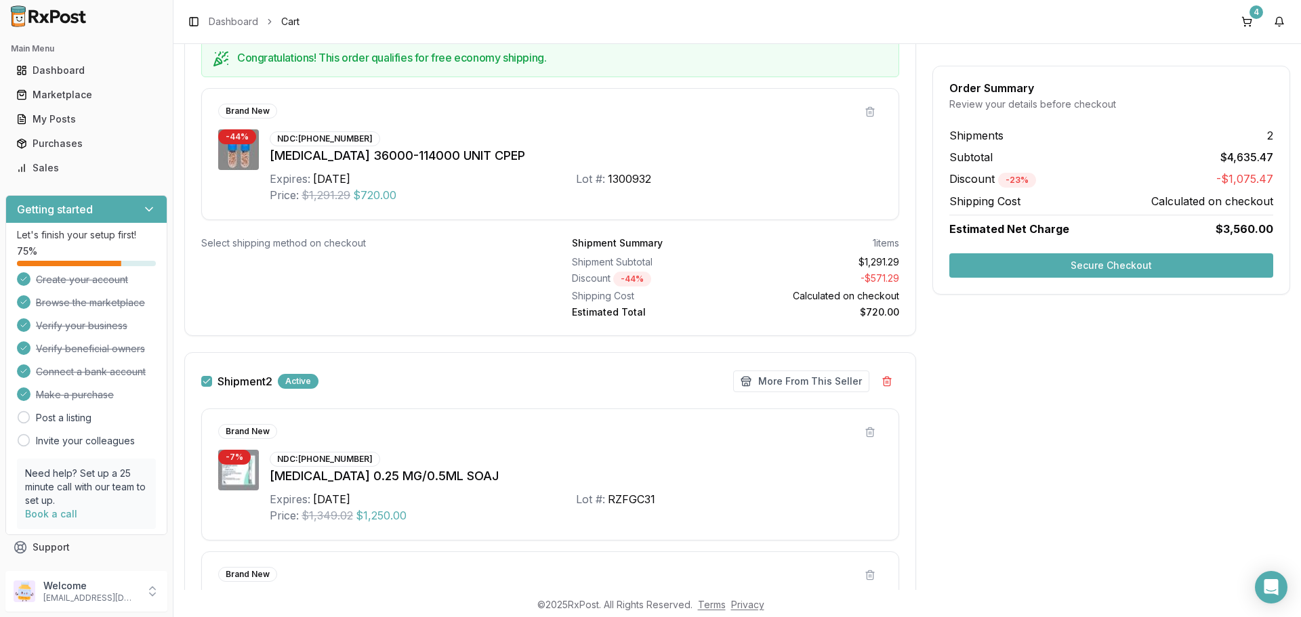
click at [1074, 267] on button "Secure Checkout" at bounding box center [1111, 265] width 324 height 24
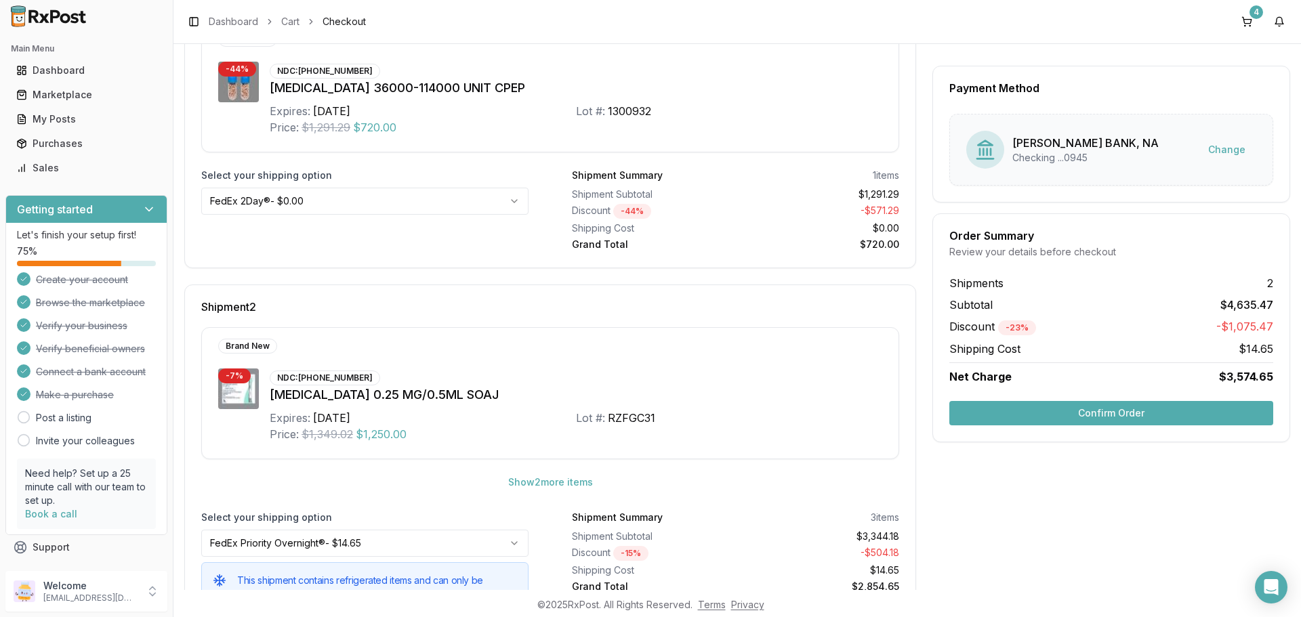
scroll to position [335, 0]
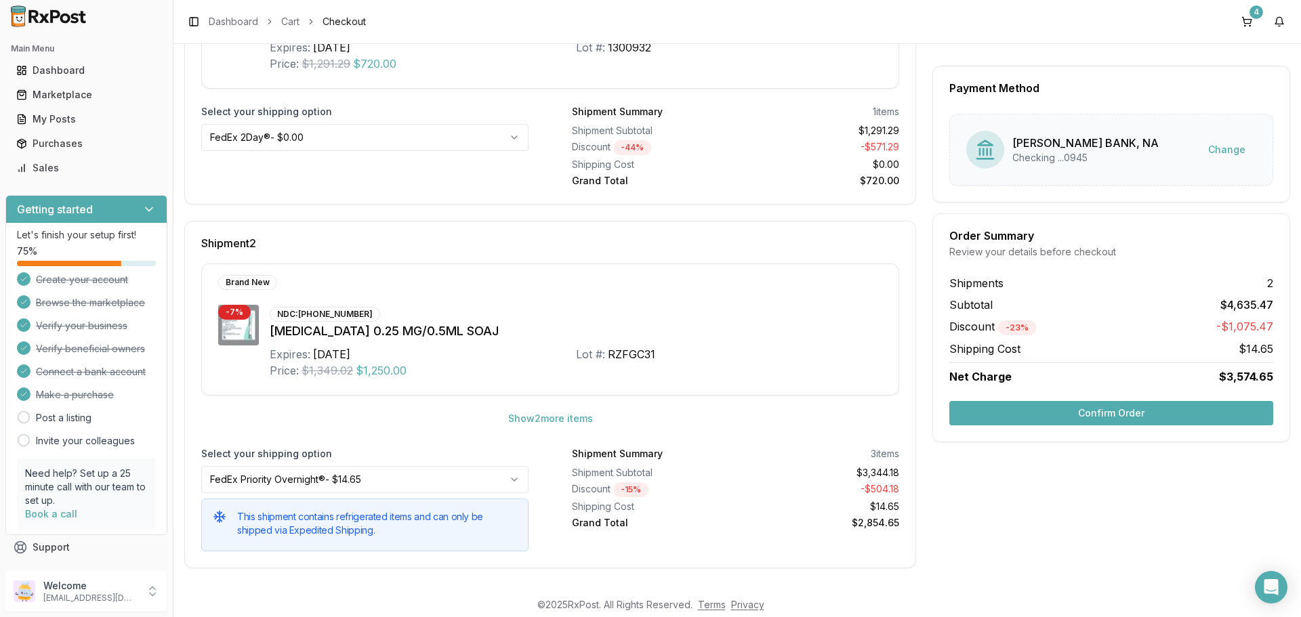
click at [1066, 414] on button "Confirm Order" at bounding box center [1111, 413] width 324 height 24
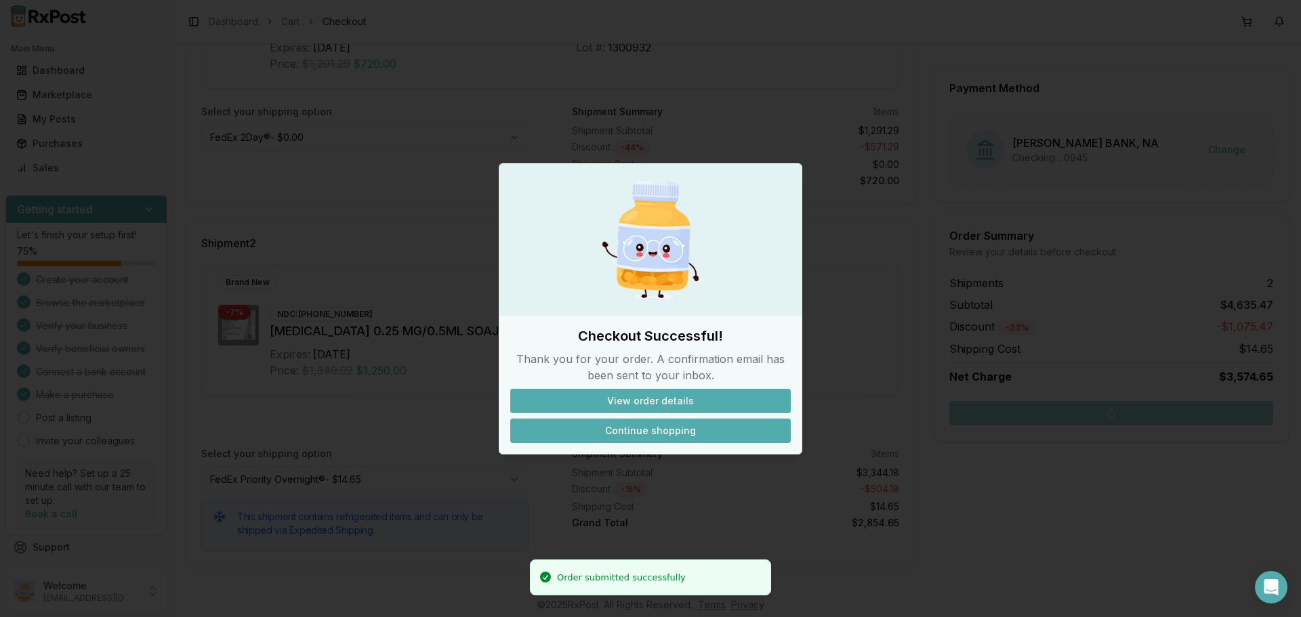
click at [628, 429] on button "Continue shopping" at bounding box center [650, 431] width 280 height 24
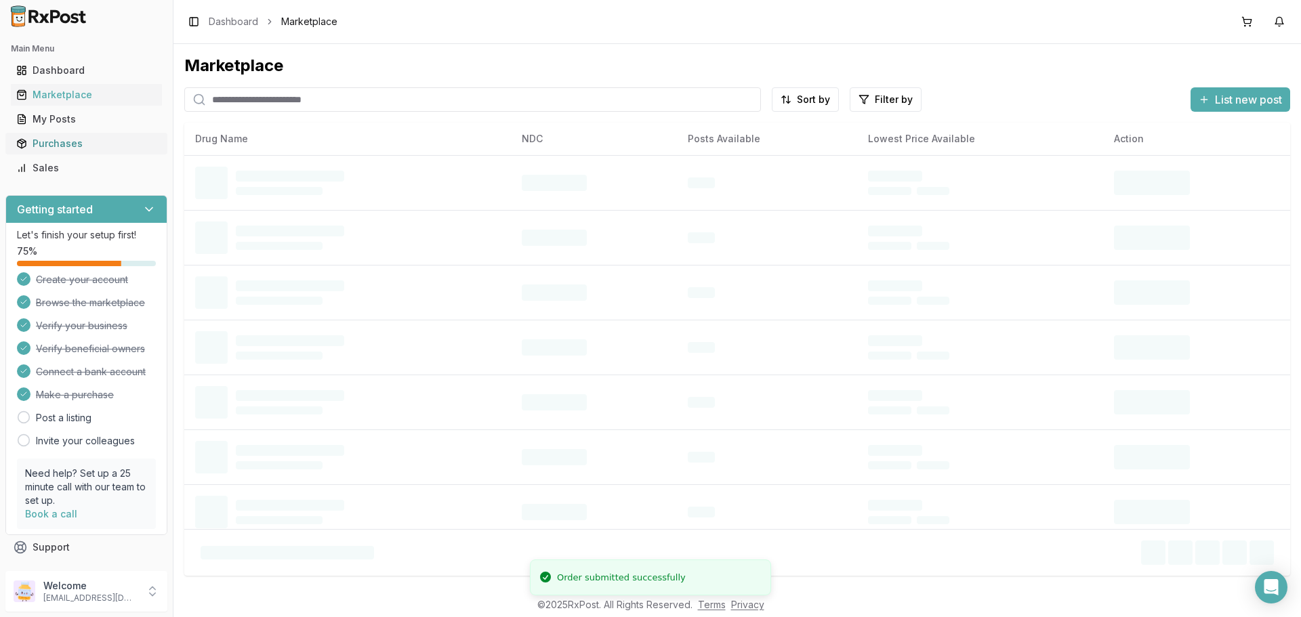
click at [64, 144] on div "Purchases" at bounding box center [86, 144] width 140 height 14
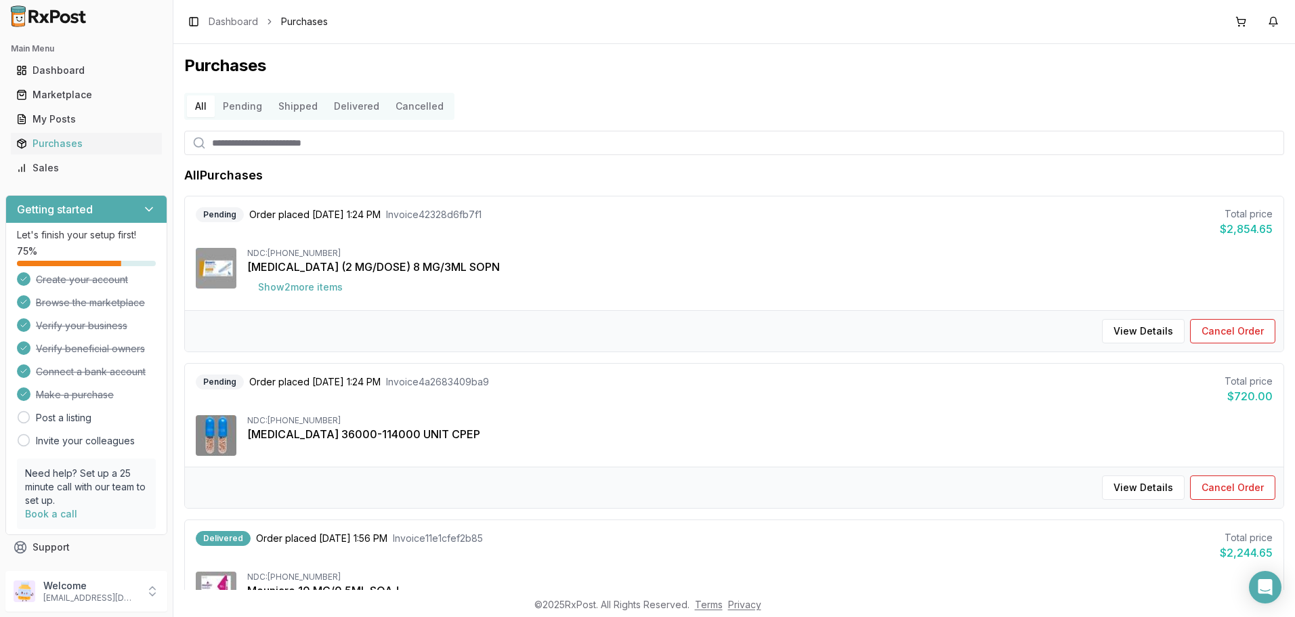
click at [310, 142] on input "search" at bounding box center [734, 143] width 1100 height 24
type input "***"
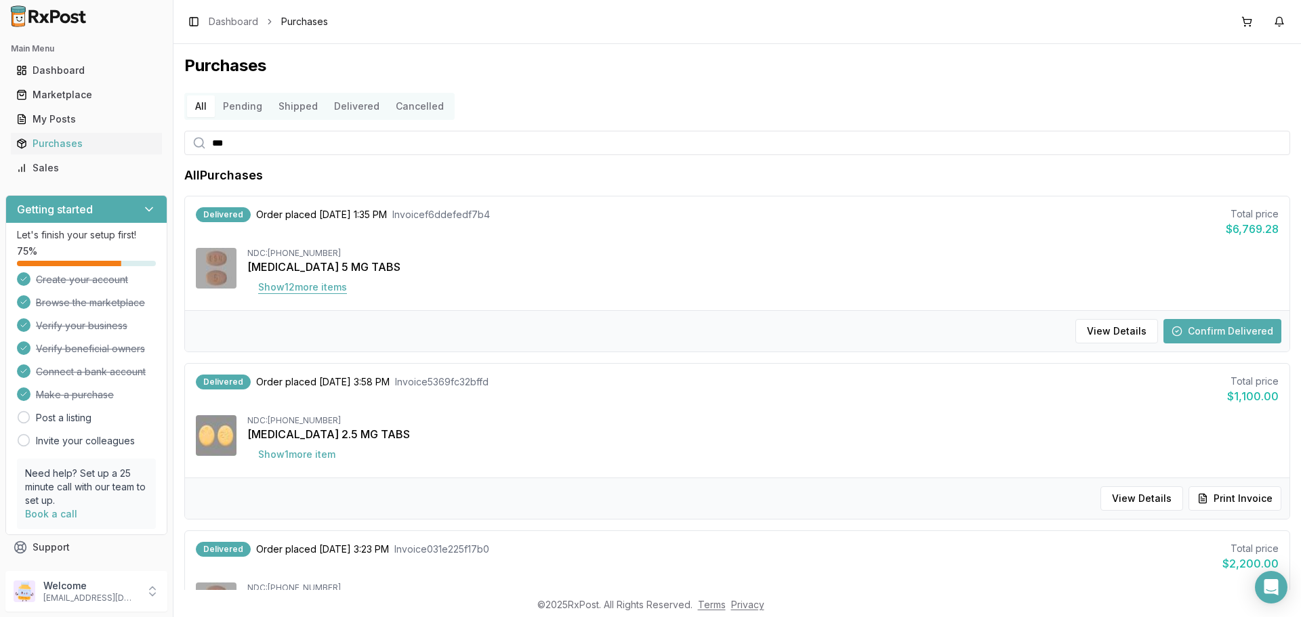
click at [295, 287] on button "Show 12 more item s" at bounding box center [302, 287] width 110 height 24
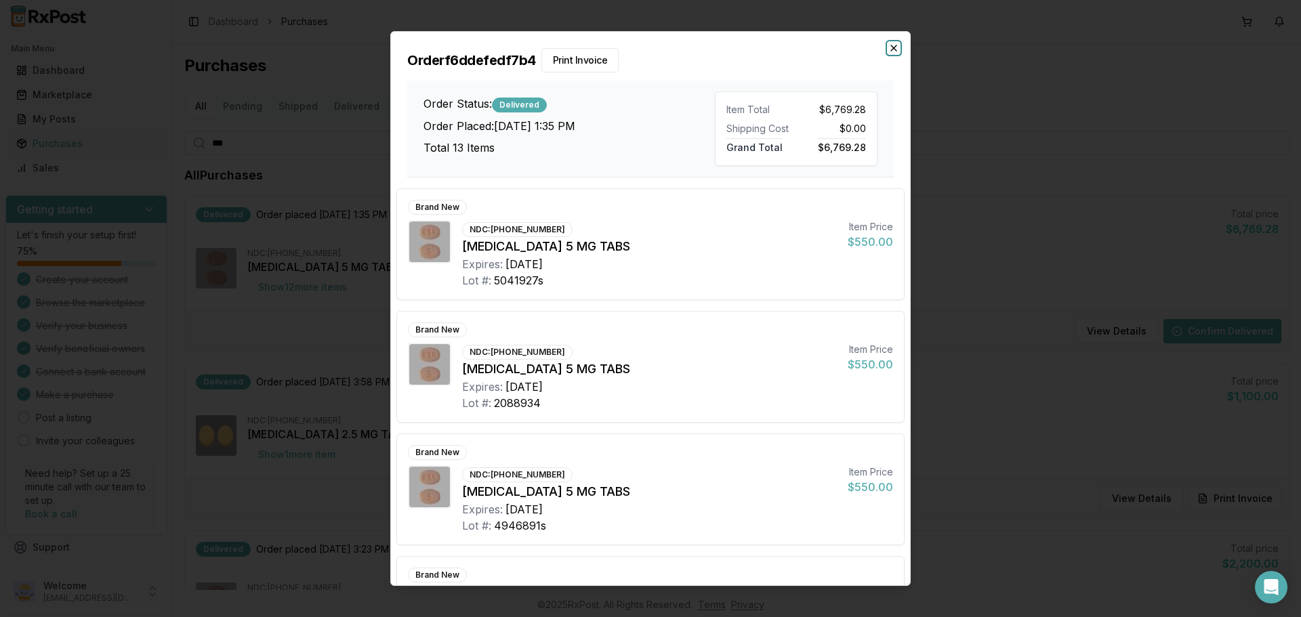
click at [897, 46] on icon "button" at bounding box center [893, 48] width 11 height 11
